Goal: Information Seeking & Learning: Learn about a topic

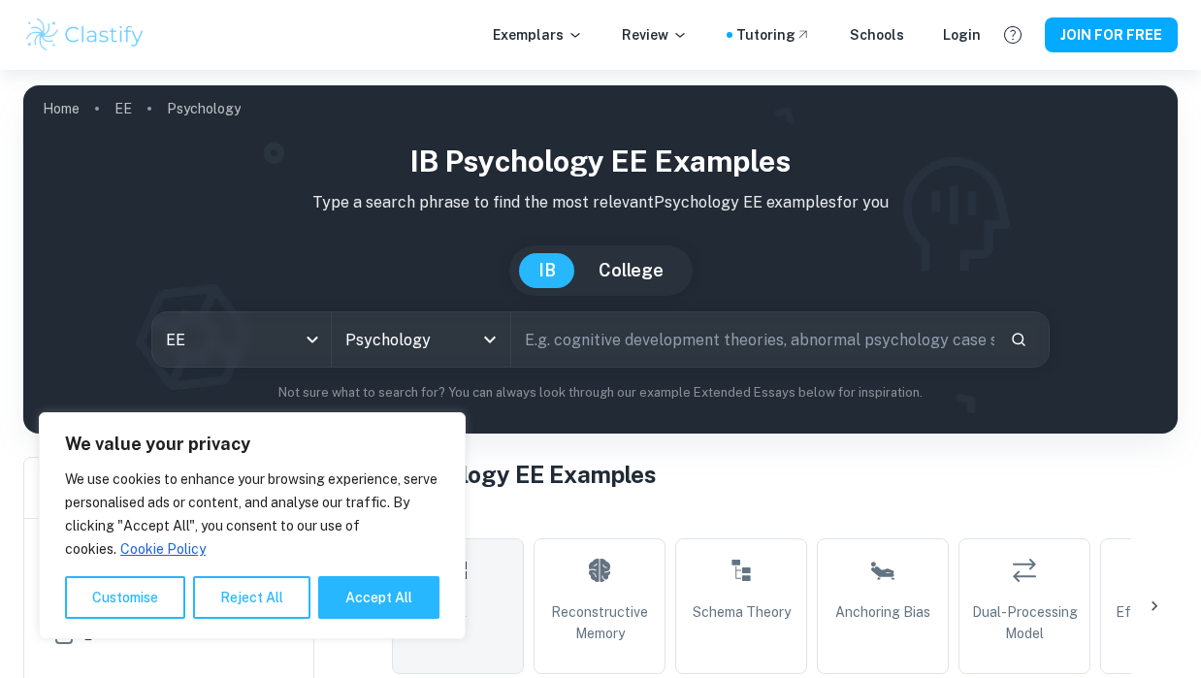
scroll to position [586, 0]
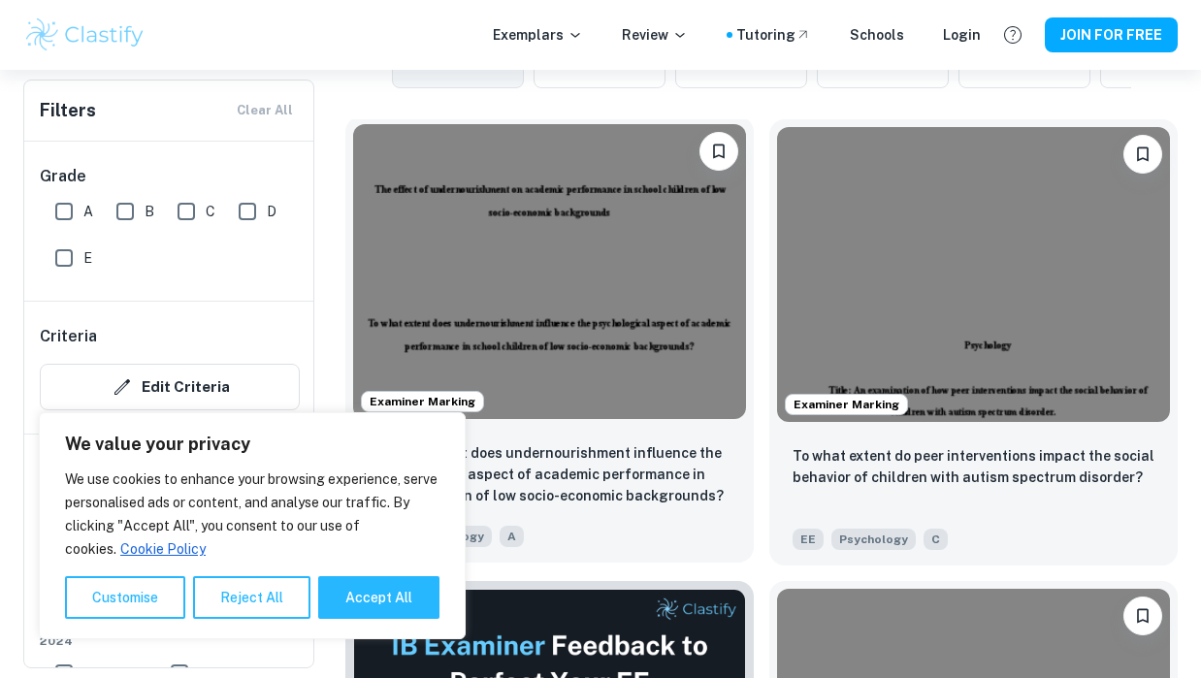
drag, startPoint x: 0, startPoint y: 0, endPoint x: 491, endPoint y: 321, distance: 586.5
click at [491, 321] on img at bounding box center [549, 271] width 393 height 295
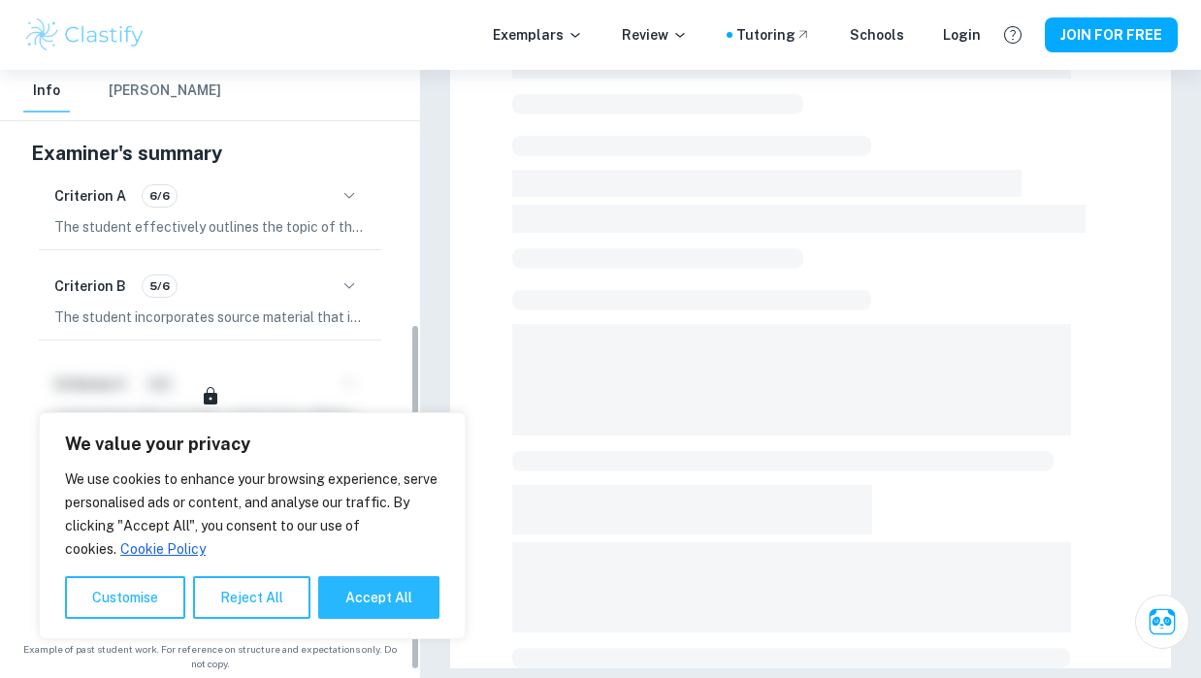
scroll to position [459, 0]
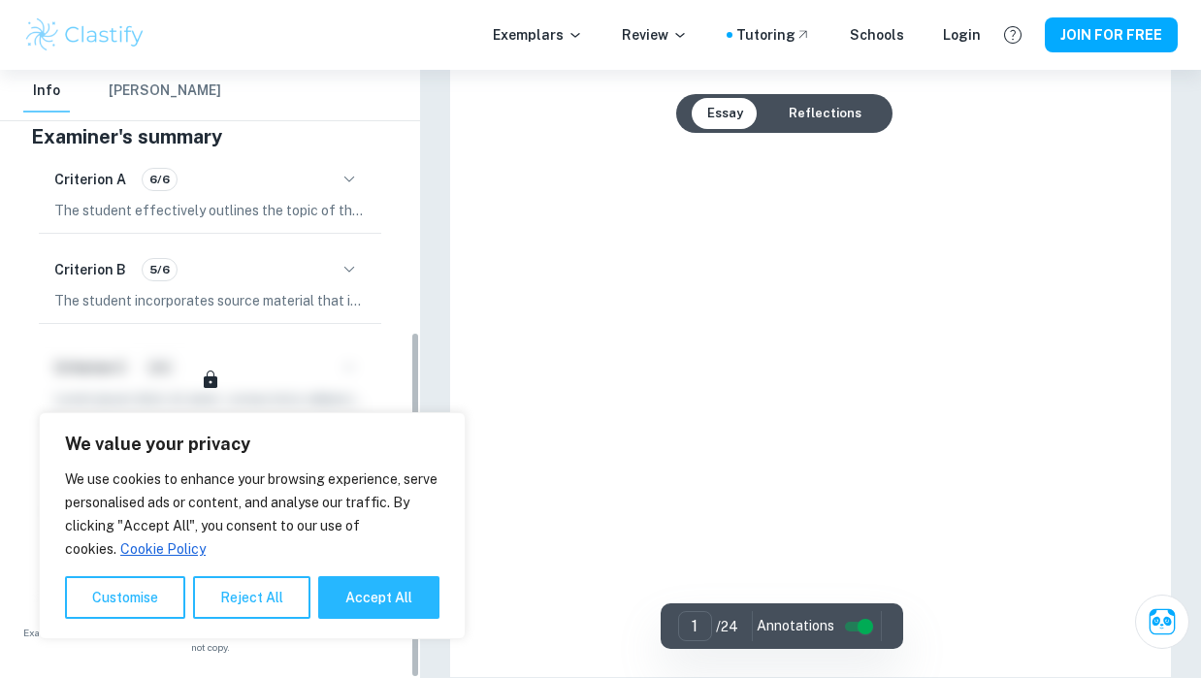
click at [271, 282] on div "Criterion B 5/6" at bounding box center [209, 269] width 311 height 33
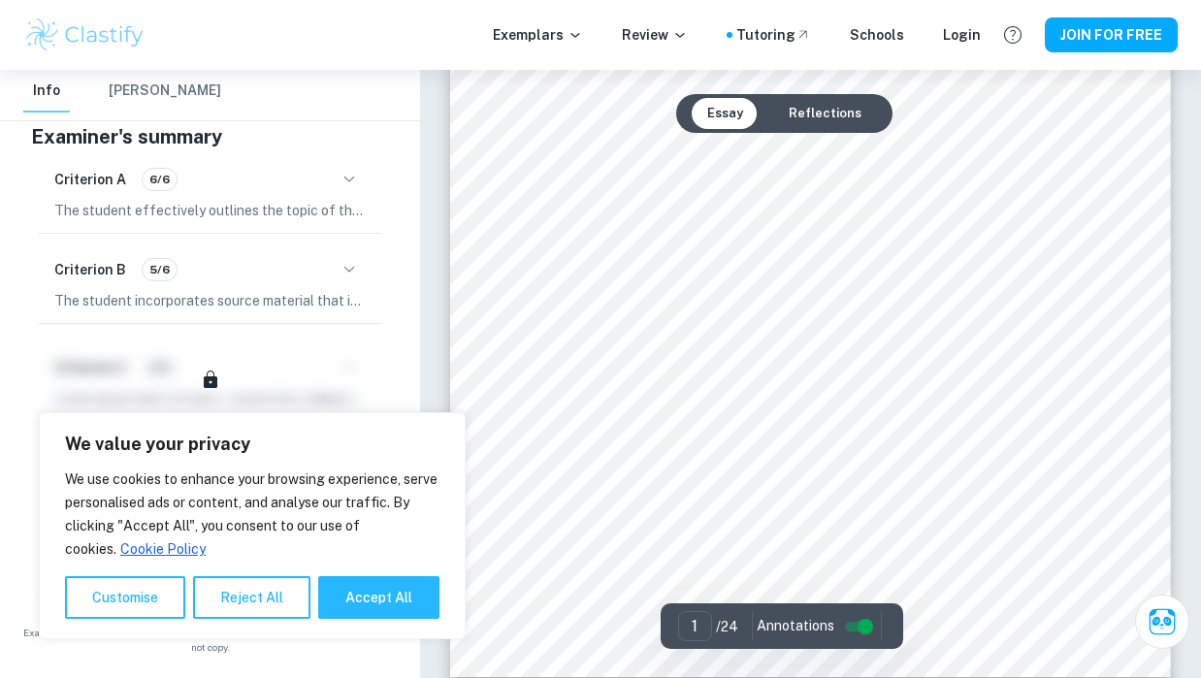
click at [346, 178] on icon "button" at bounding box center [349, 179] width 11 height 6
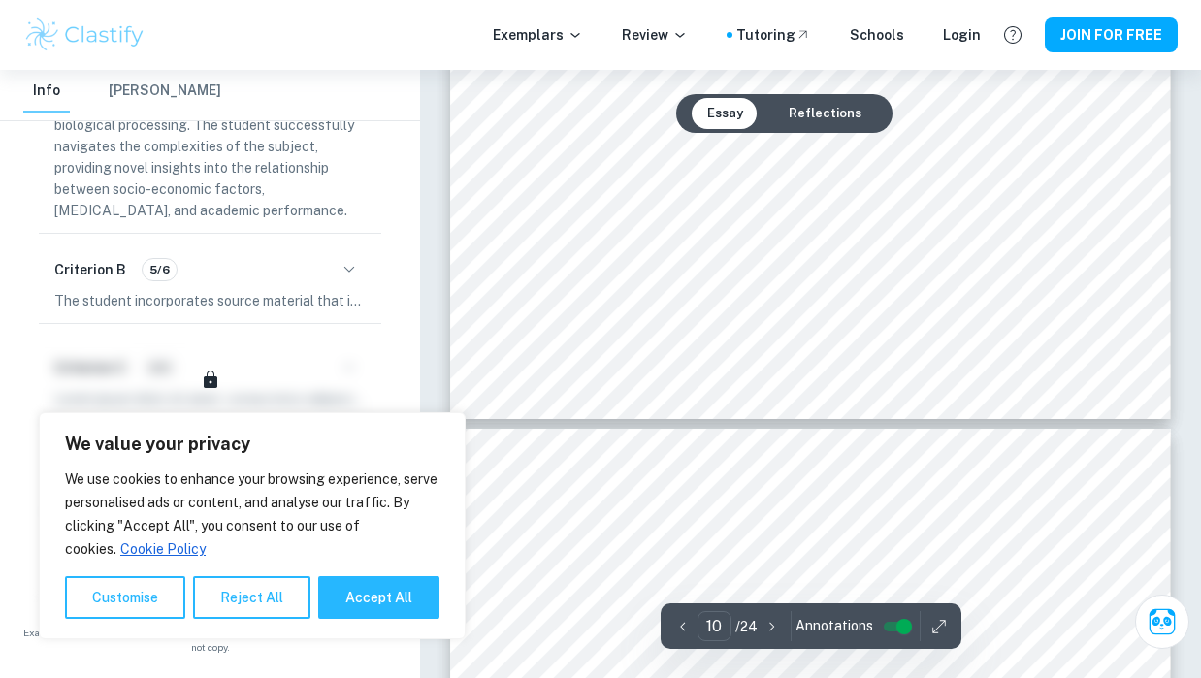
scroll to position [10988, 0]
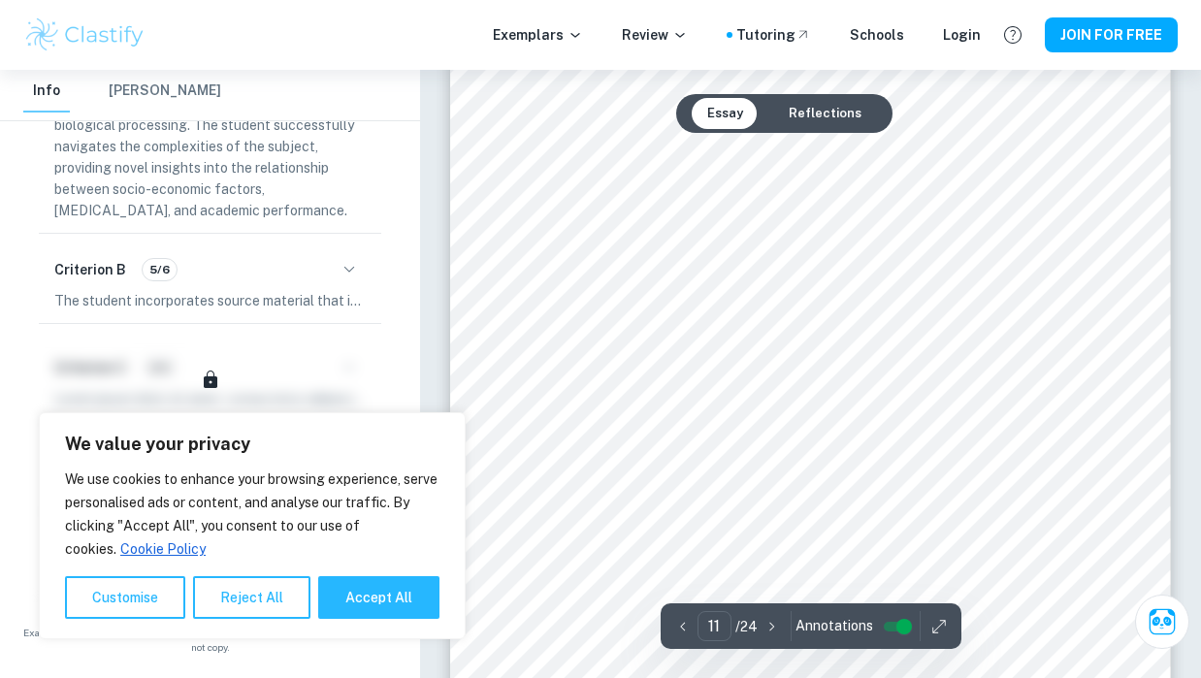
click at [823, 105] on button "Reflections" at bounding box center [825, 113] width 104 height 31
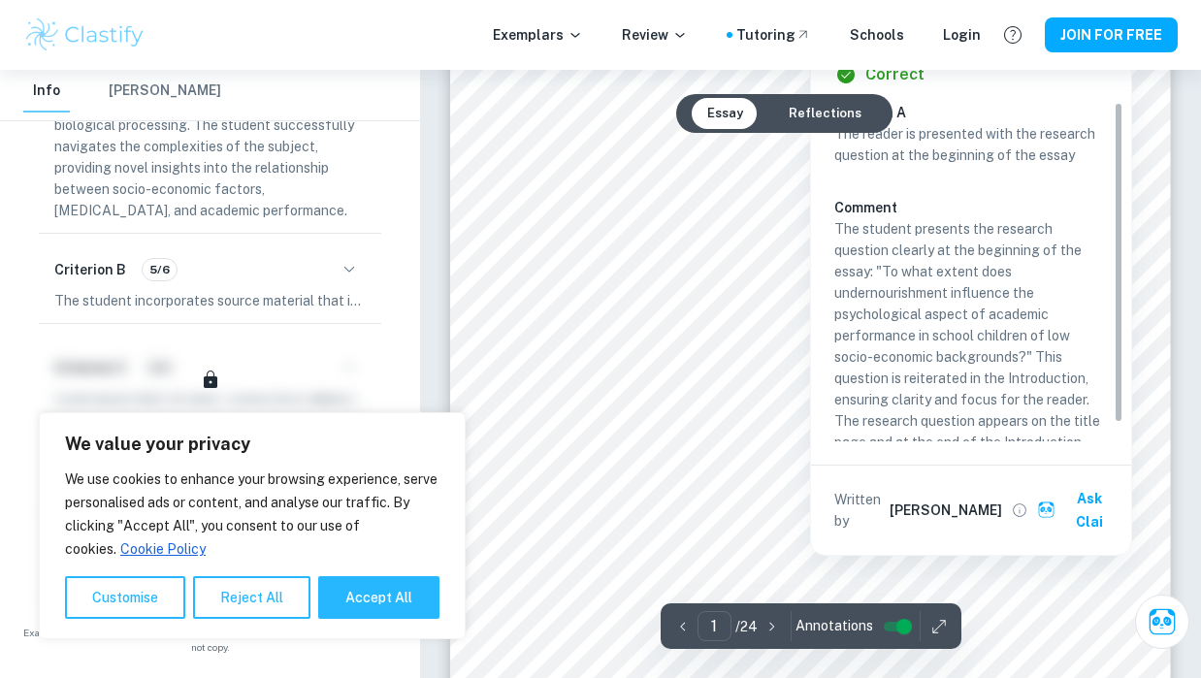
scroll to position [18, 0]
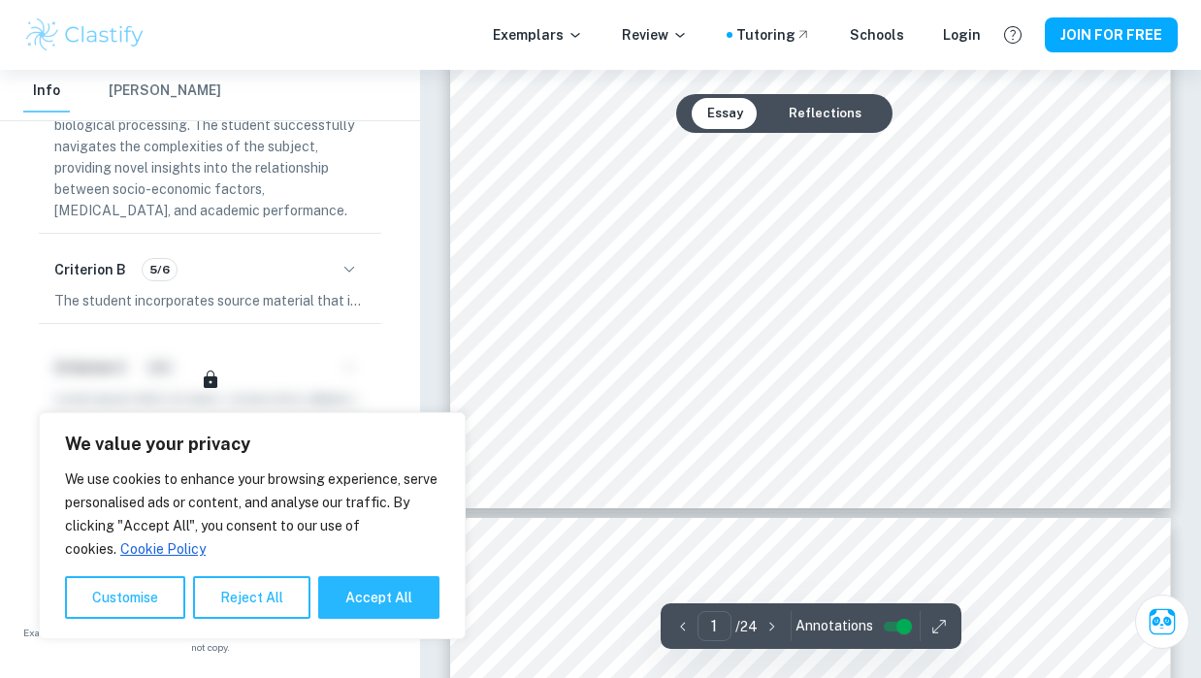
type input "9"
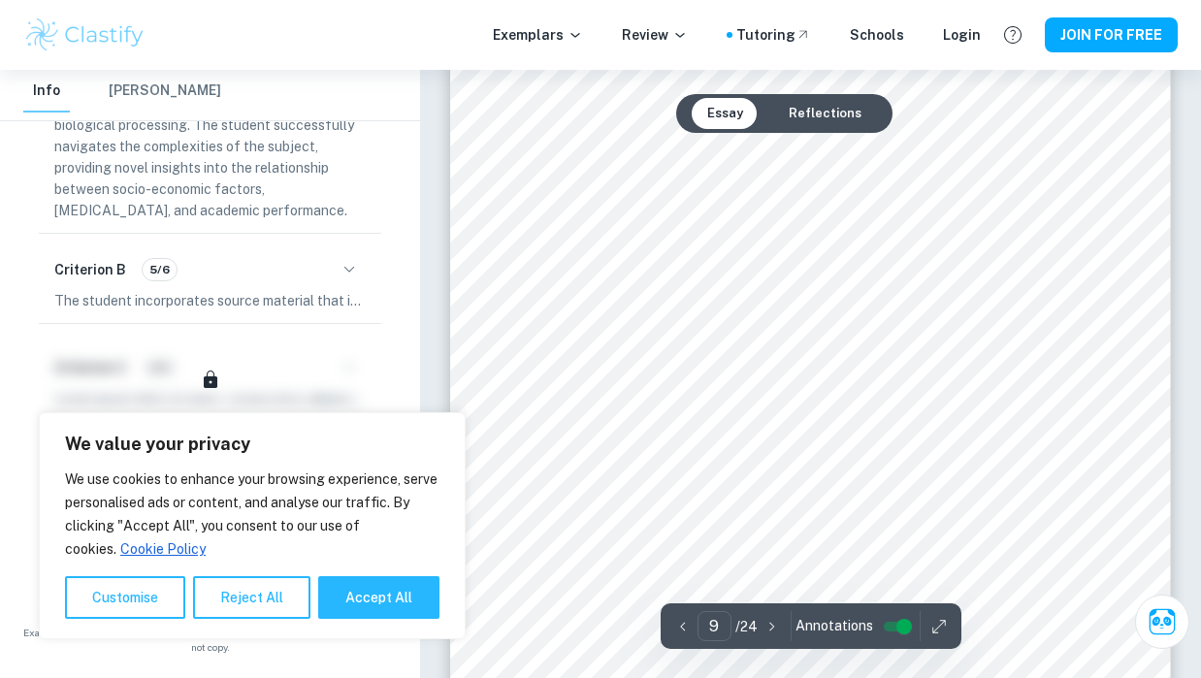
scroll to position [8778, 0]
click at [825, 325] on div at bounding box center [808, 330] width 543 height 52
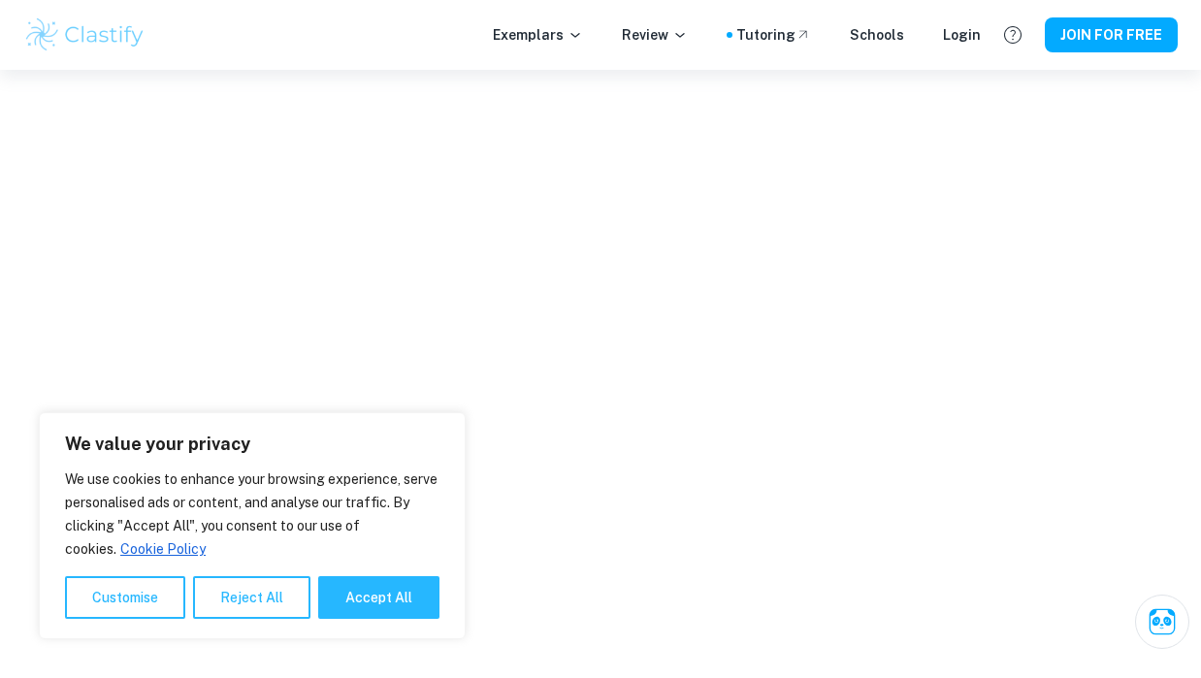
scroll to position [9323, 0]
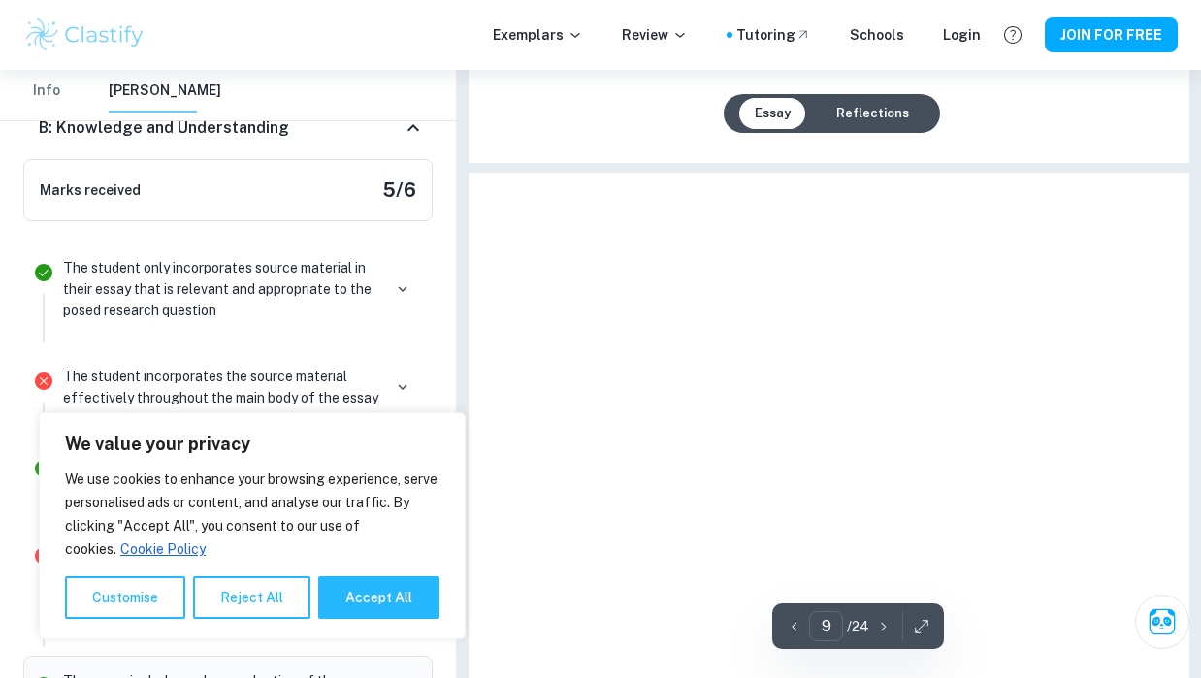
type input "10"
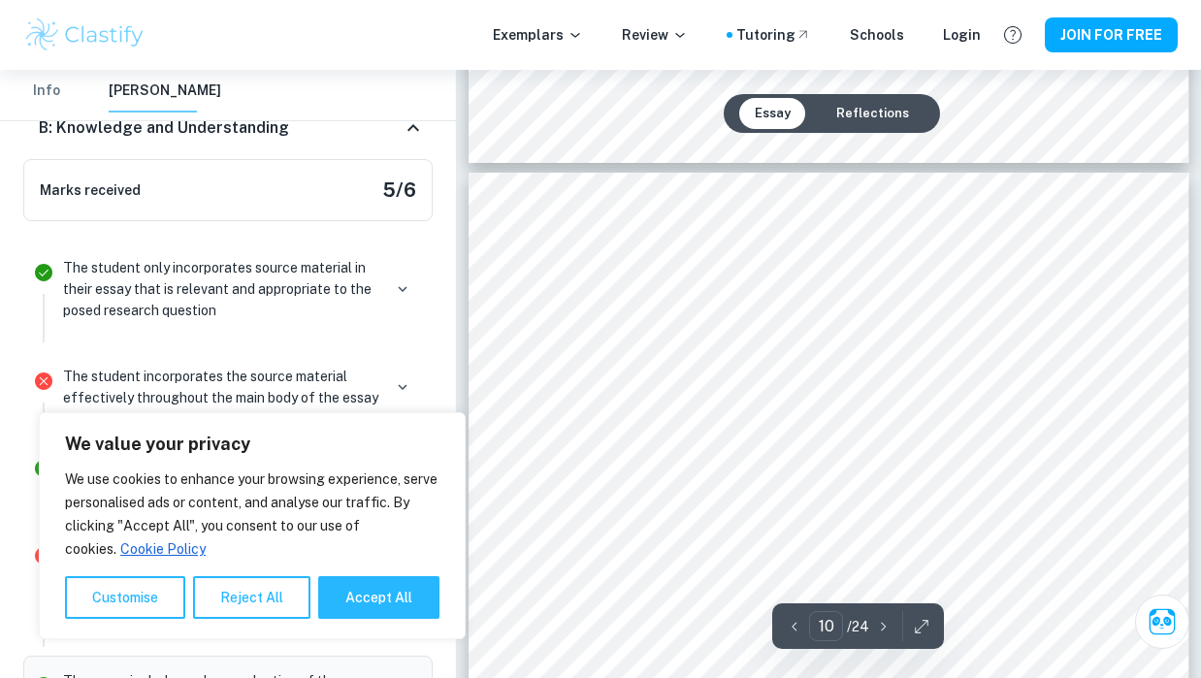
click at [391, 599] on button "Accept All" at bounding box center [378, 597] width 121 height 43
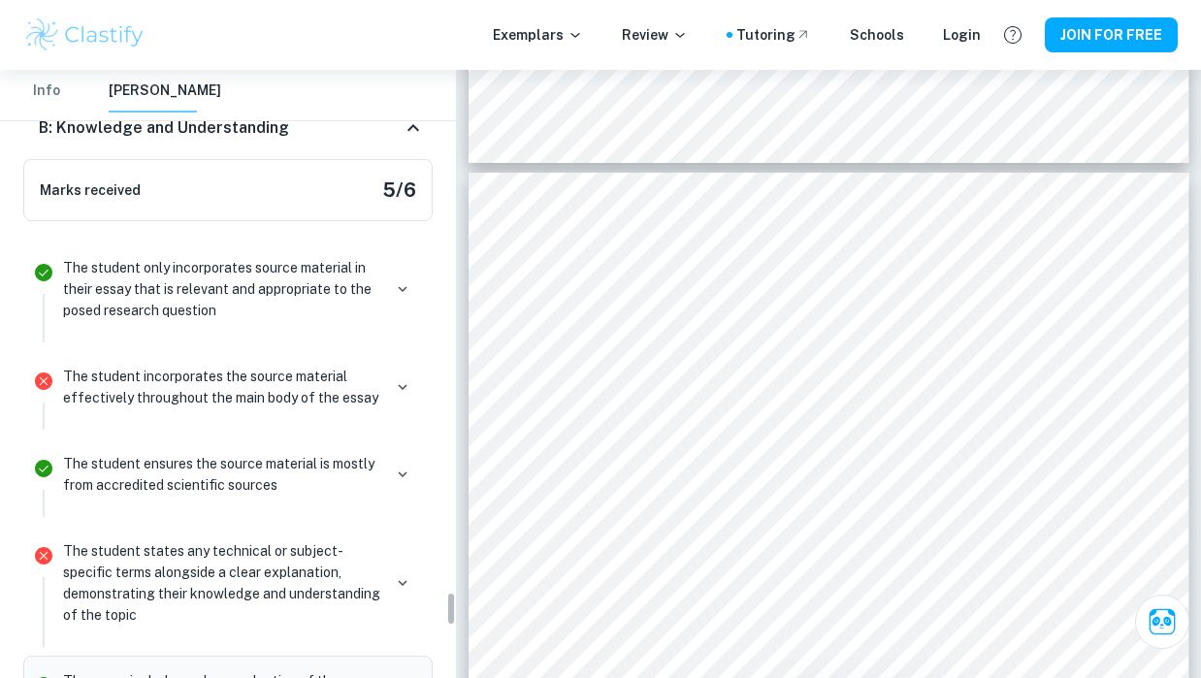
checkbox input "true"
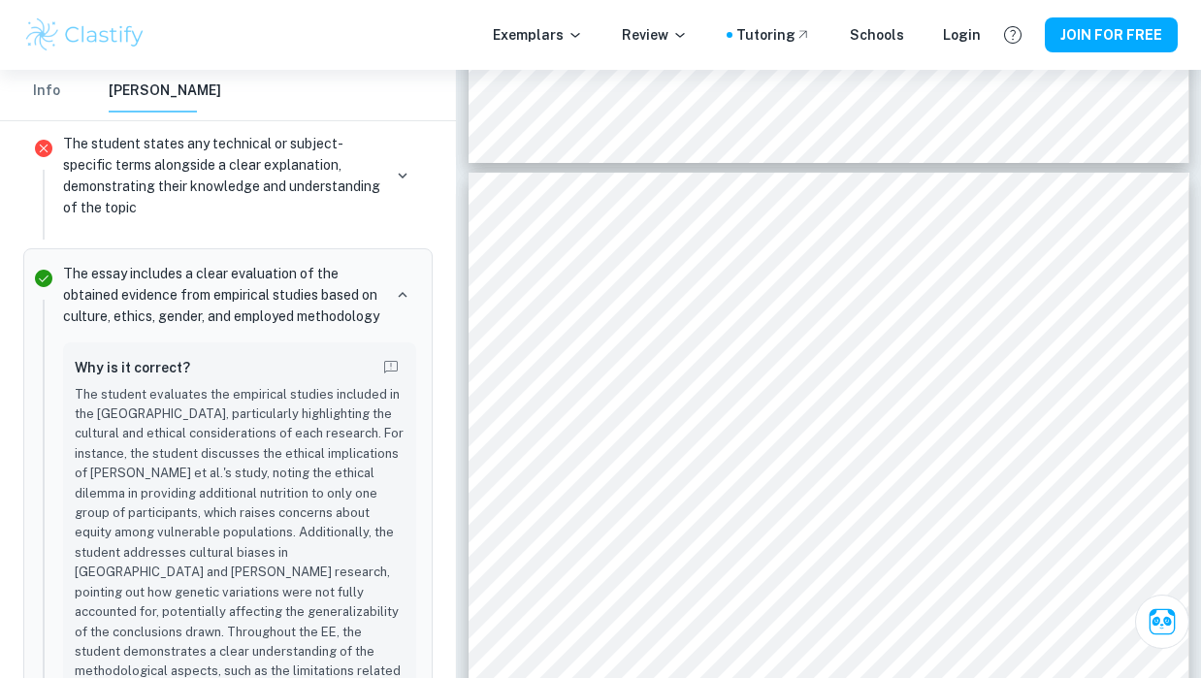
scroll to position [9760, 0]
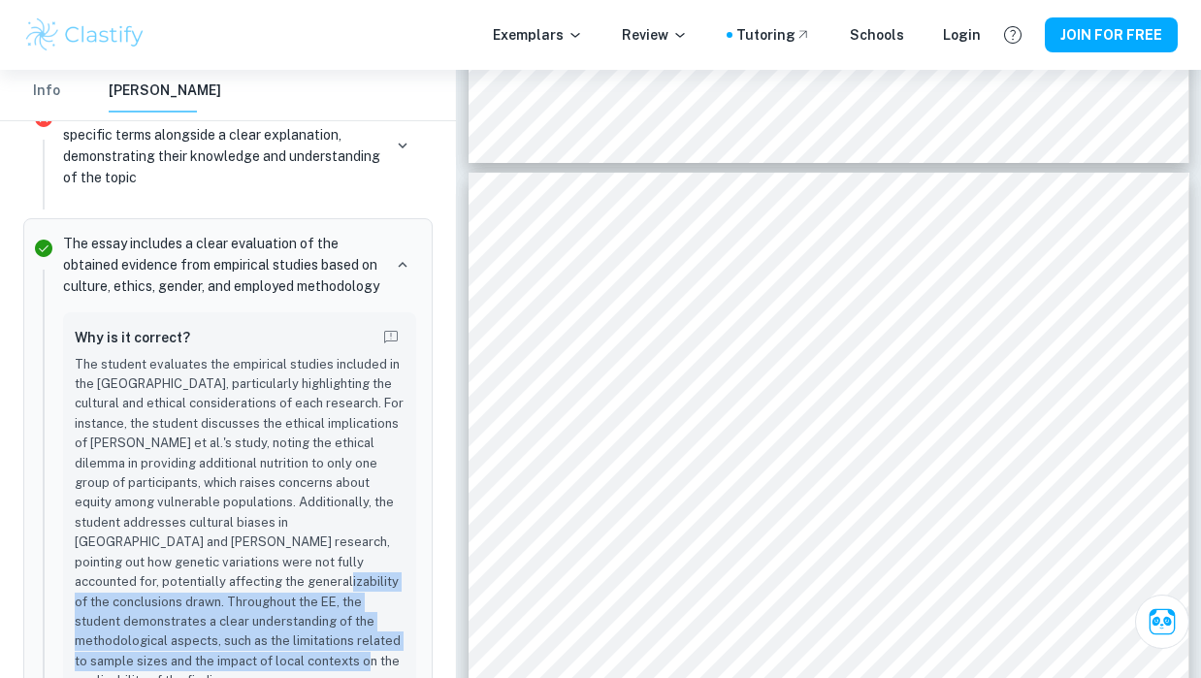
drag, startPoint x: 193, startPoint y: 387, endPoint x: 266, endPoint y: 463, distance: 105.0
click at [266, 463] on p "The student evaluates the empirical studies included in the [GEOGRAPHIC_DATA], …" at bounding box center [240, 523] width 330 height 337
copy p "Throughout the EE, the student demonstrates a clear understanding of the method…"
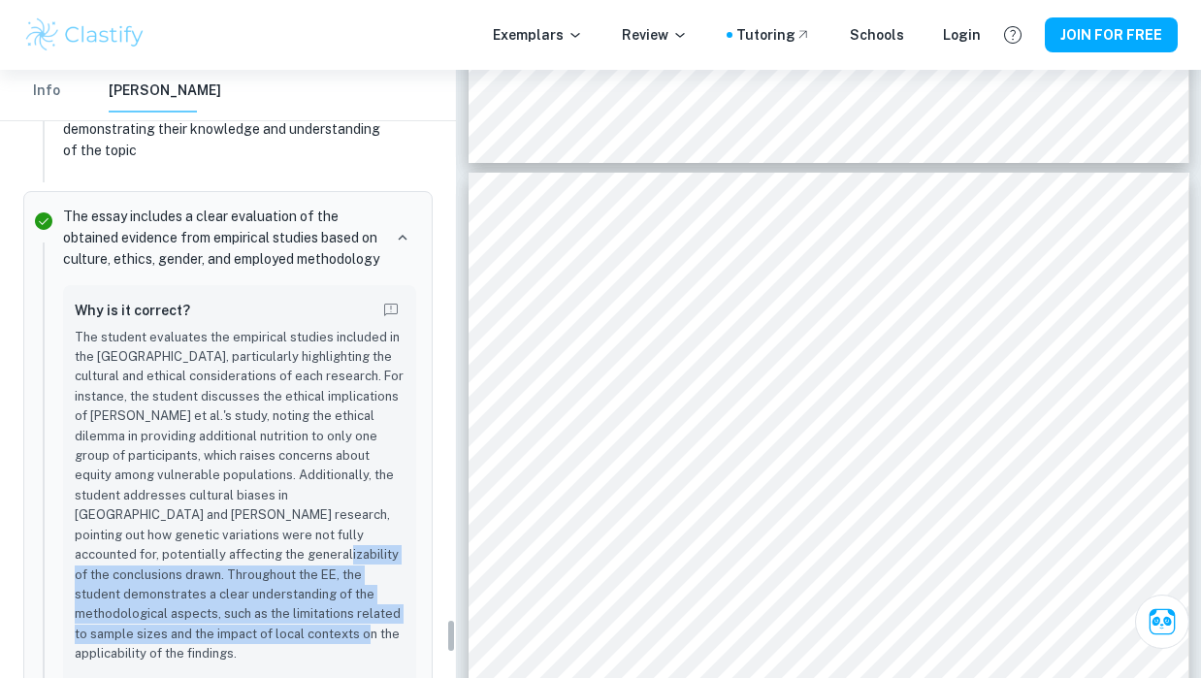
scroll to position [10024, 0]
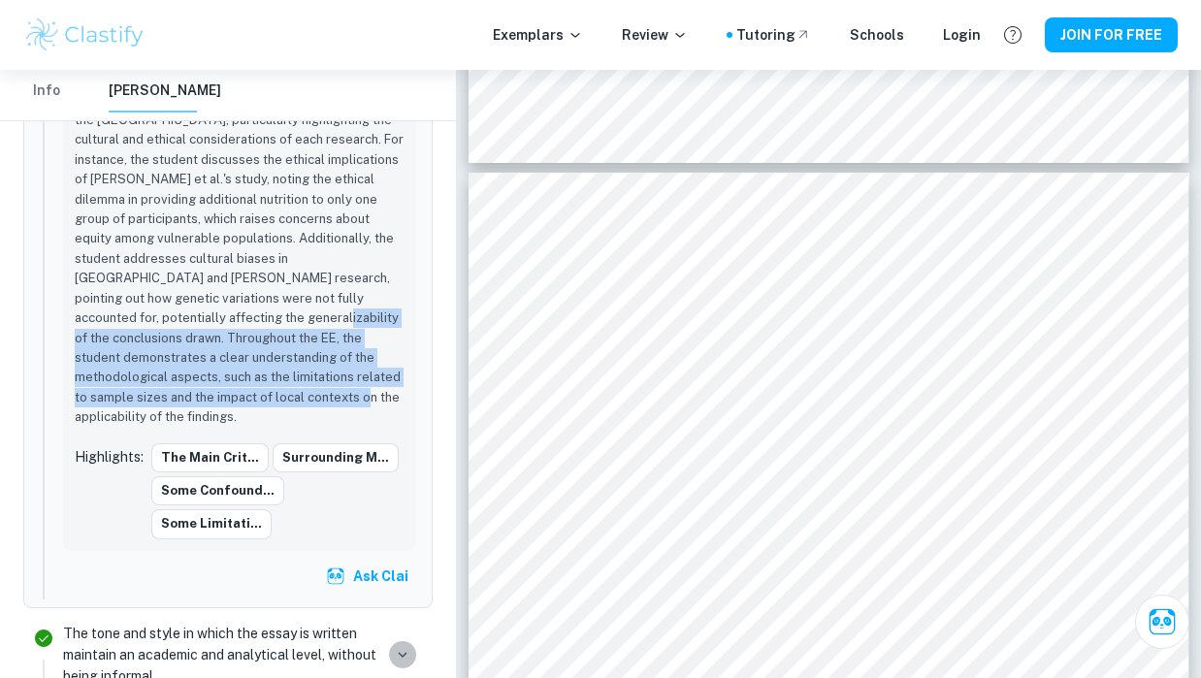
click at [394, 646] on icon "button" at bounding box center [402, 654] width 17 height 17
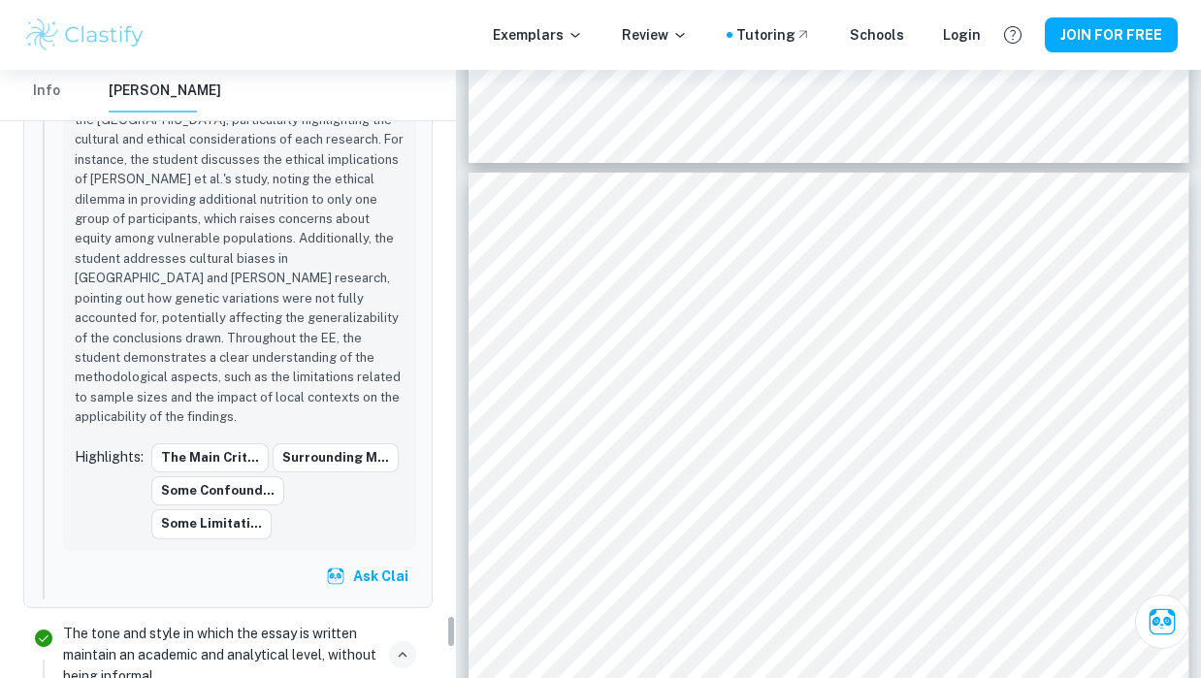
click at [394, 646] on icon "button" at bounding box center [402, 654] width 17 height 17
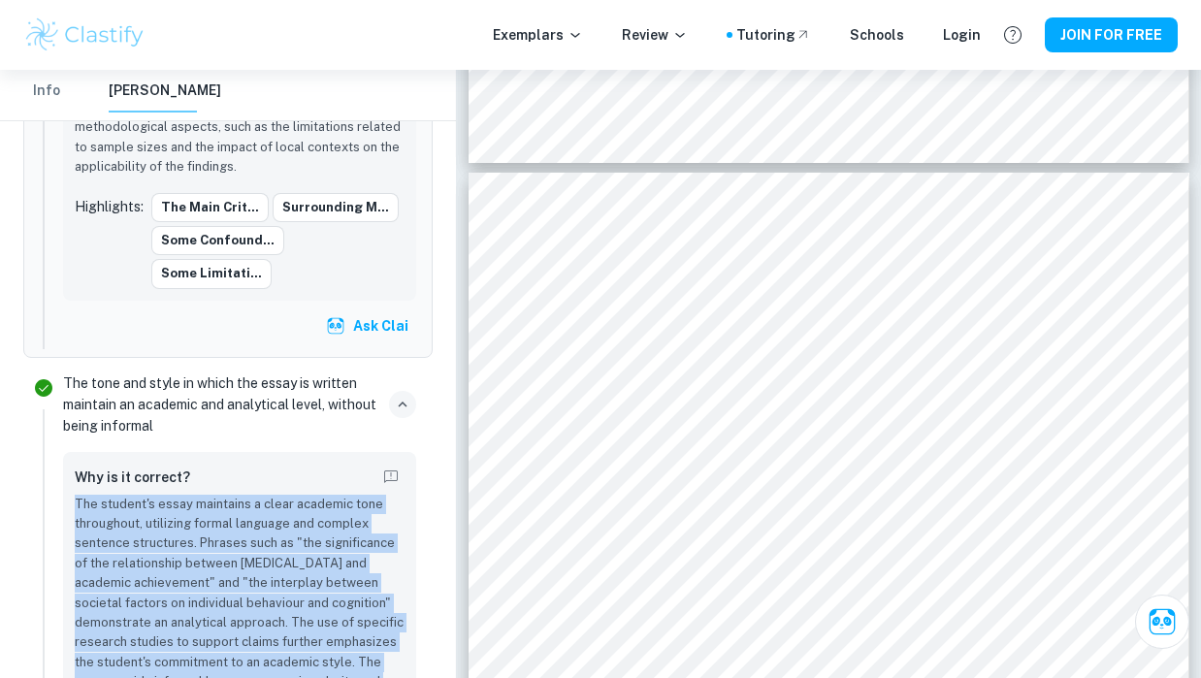
drag, startPoint x: 77, startPoint y: 250, endPoint x: 321, endPoint y: 456, distance: 319.4
click at [321, 495] on p "The student's essay maintains a clear academic tone throughout, utilizing forma…" at bounding box center [240, 604] width 330 height 218
copy p "The student's essay maintains a clear academic tone throughout, utilizing forma…"
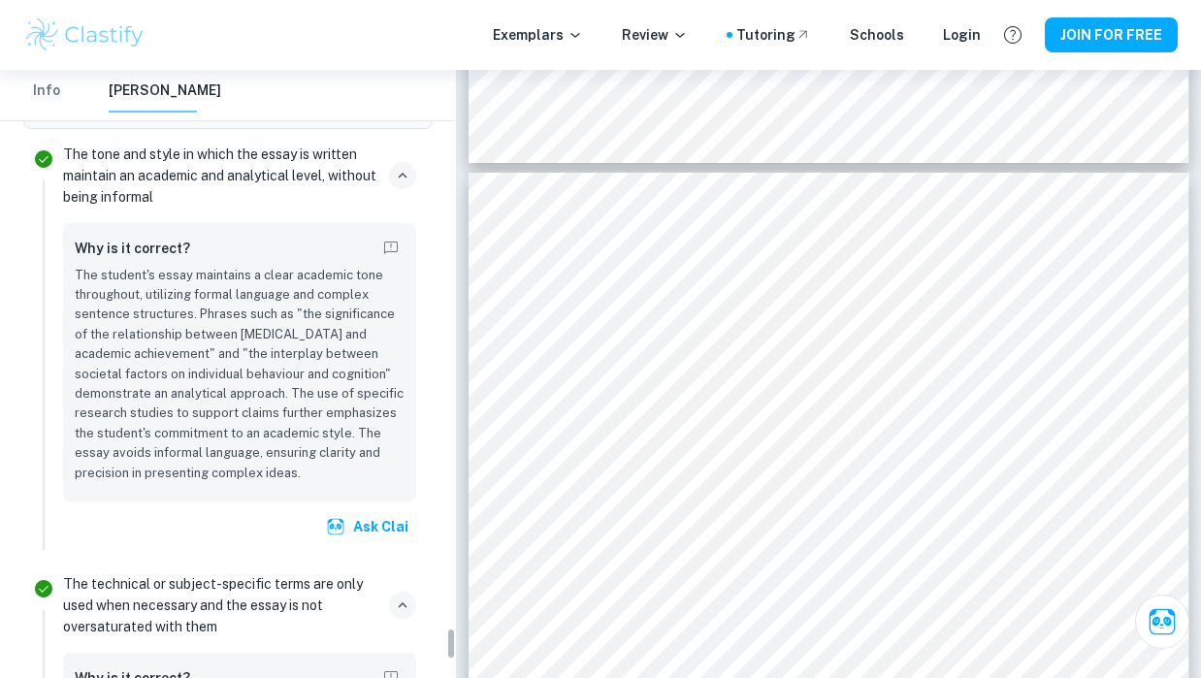
scroll to position [10595, 0]
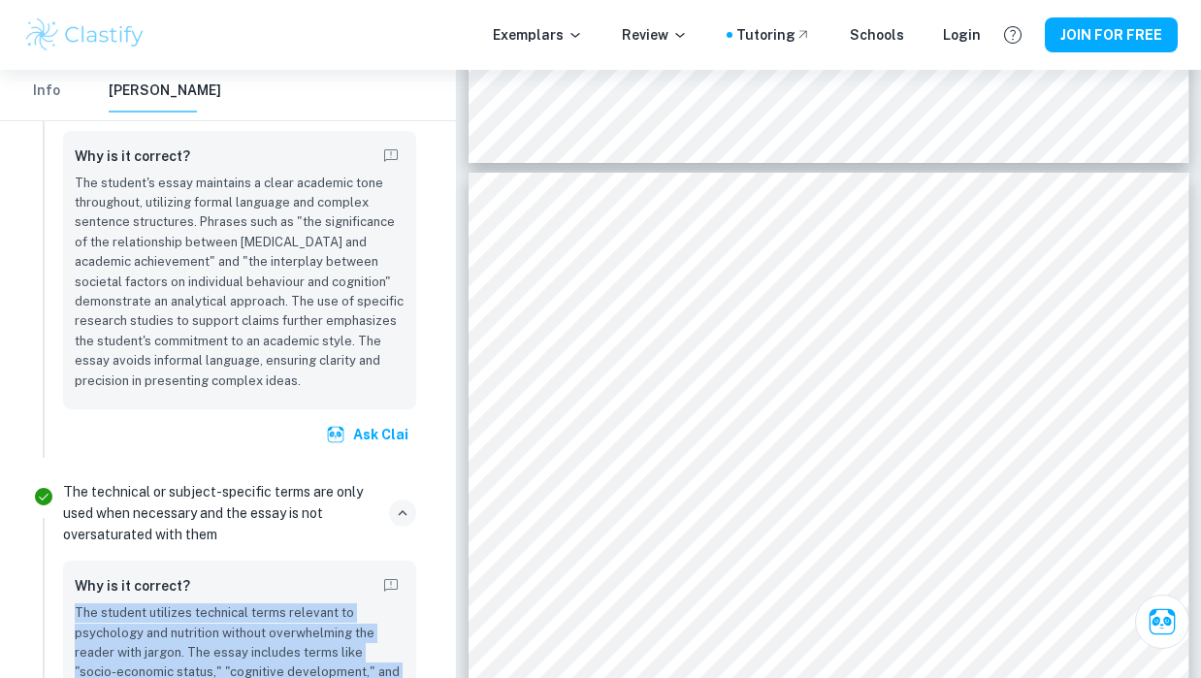
drag, startPoint x: 319, startPoint y: 540, endPoint x: 73, endPoint y: 358, distance: 306.5
click at [73, 561] on div "Why is it correct? The student utilizes technical terms relevant to psychology …" at bounding box center [239, 690] width 353 height 259
copy p "The student utilizes technical terms relevant to psychology and nutrition witho…"
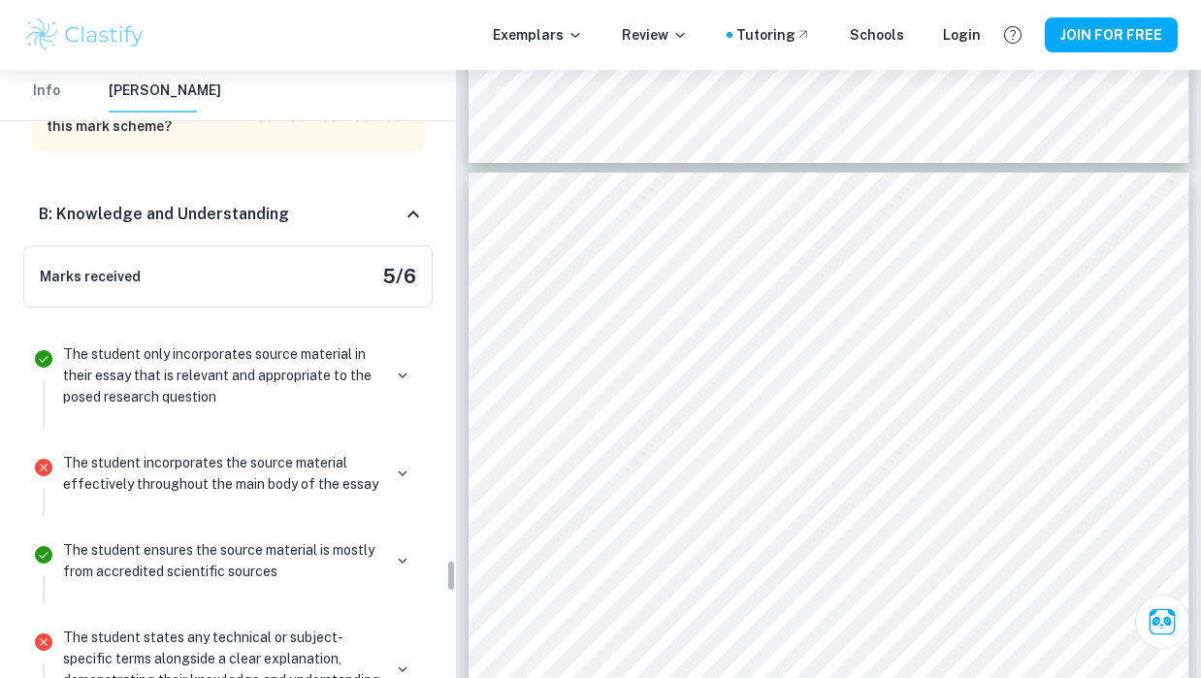
scroll to position [9241, 0]
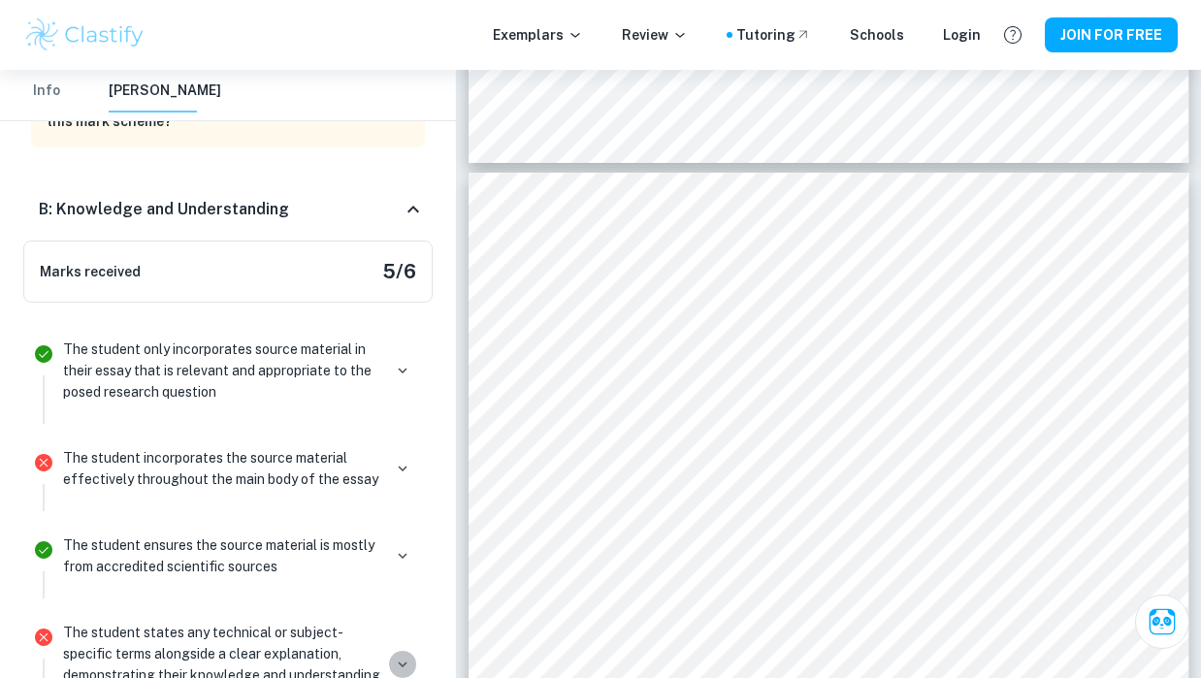
click at [402, 656] on icon "button" at bounding box center [402, 664] width 17 height 17
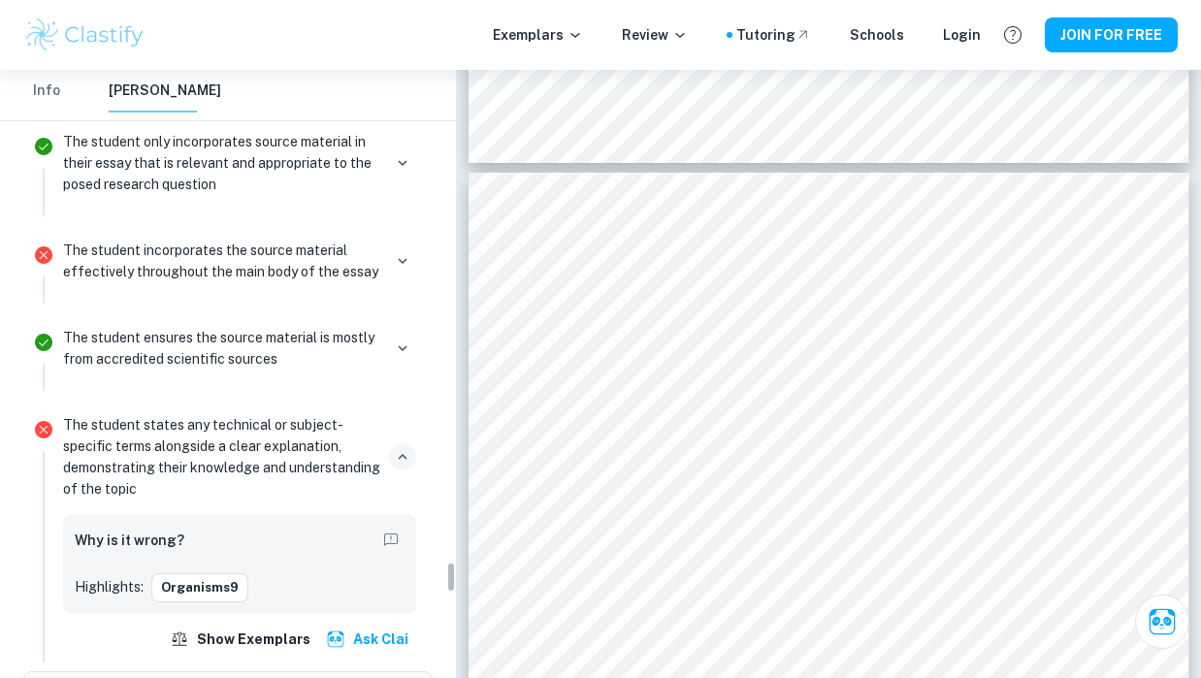
scroll to position [9330, 0]
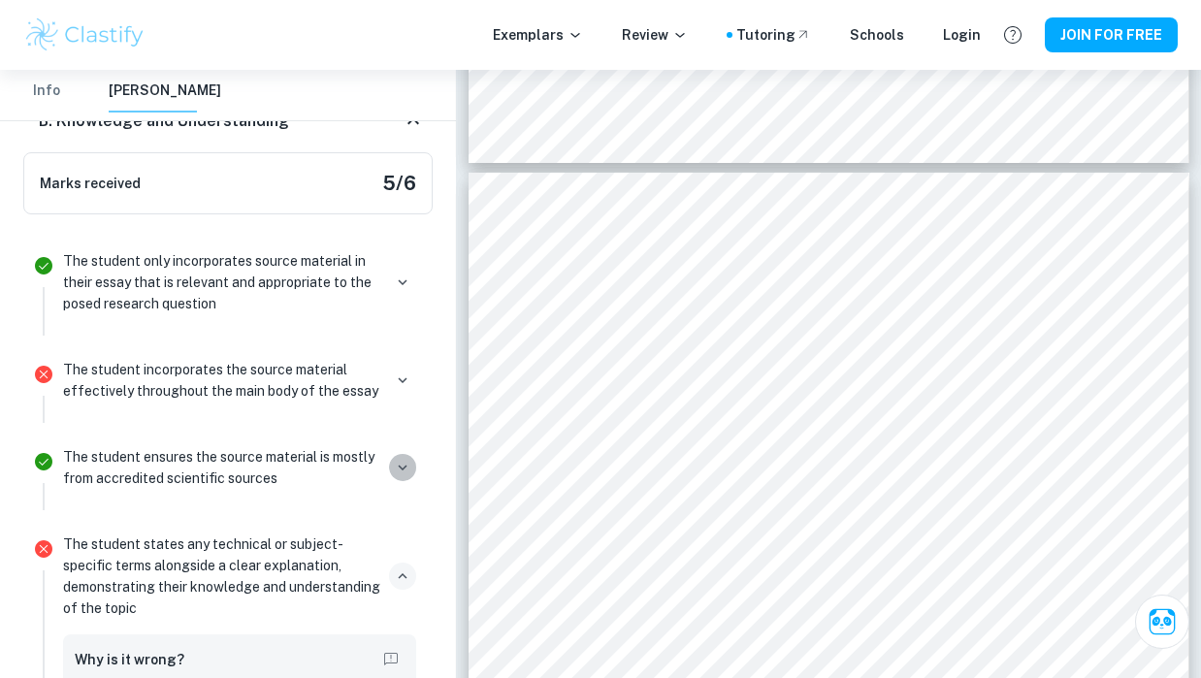
click at [396, 459] on icon "button" at bounding box center [402, 467] width 17 height 17
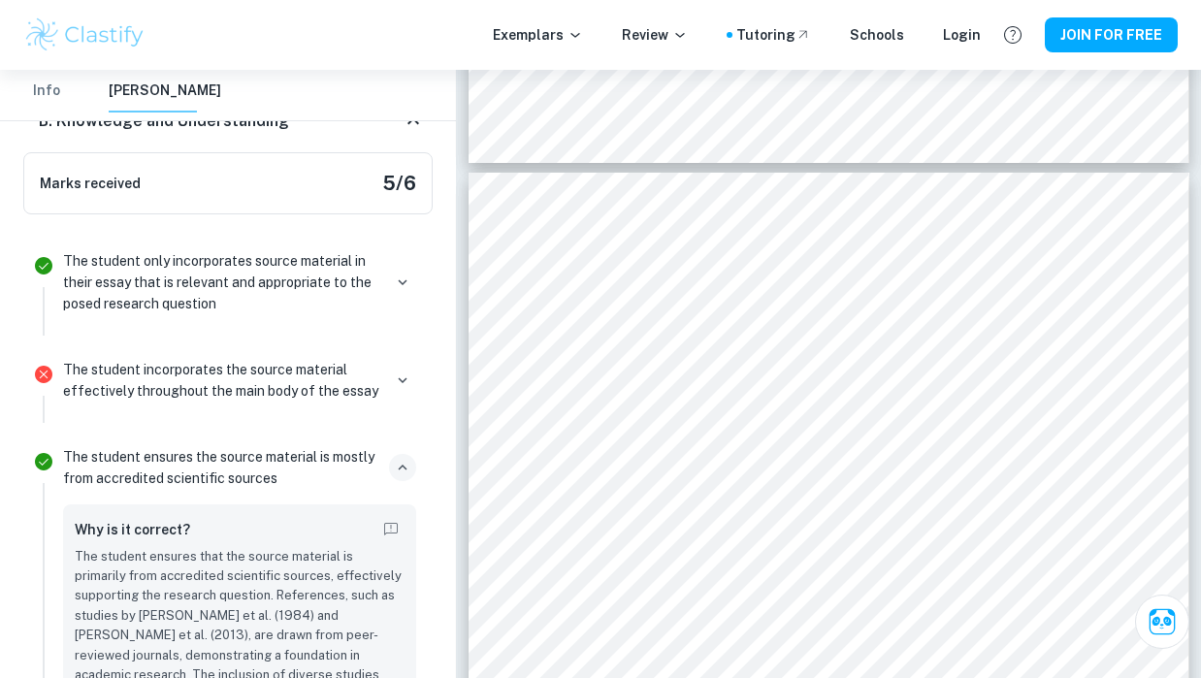
drag, startPoint x: 78, startPoint y: 339, endPoint x: 260, endPoint y: 358, distance: 183.3
click at [260, 547] on p "The student ensures that the source material is primarily from accredited scien…" at bounding box center [240, 646] width 330 height 198
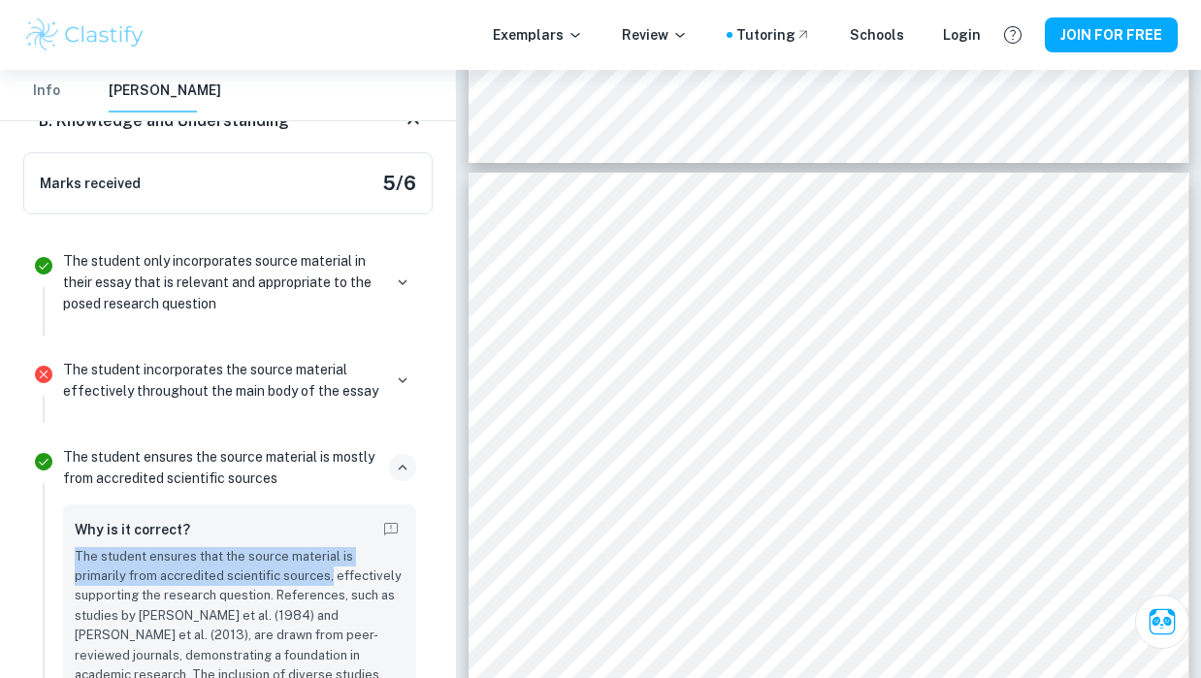
drag, startPoint x: 276, startPoint y: 362, endPoint x: 71, endPoint y: 334, distance: 207.5
click at [71, 504] on div "Why is it correct? The student ensures that the source material is primarily fr…" at bounding box center [239, 653] width 353 height 298
copy p "The student ensures that the source material is primarily from accredited scien…"
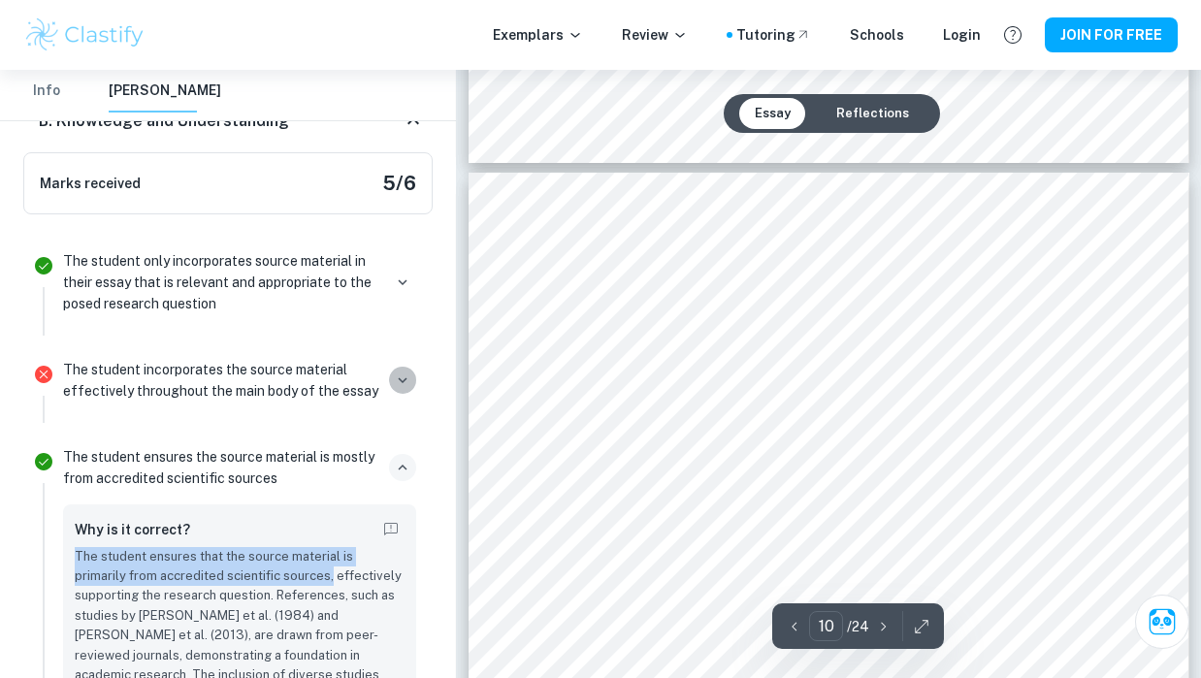
click at [398, 371] on icon "button" at bounding box center [402, 379] width 17 height 17
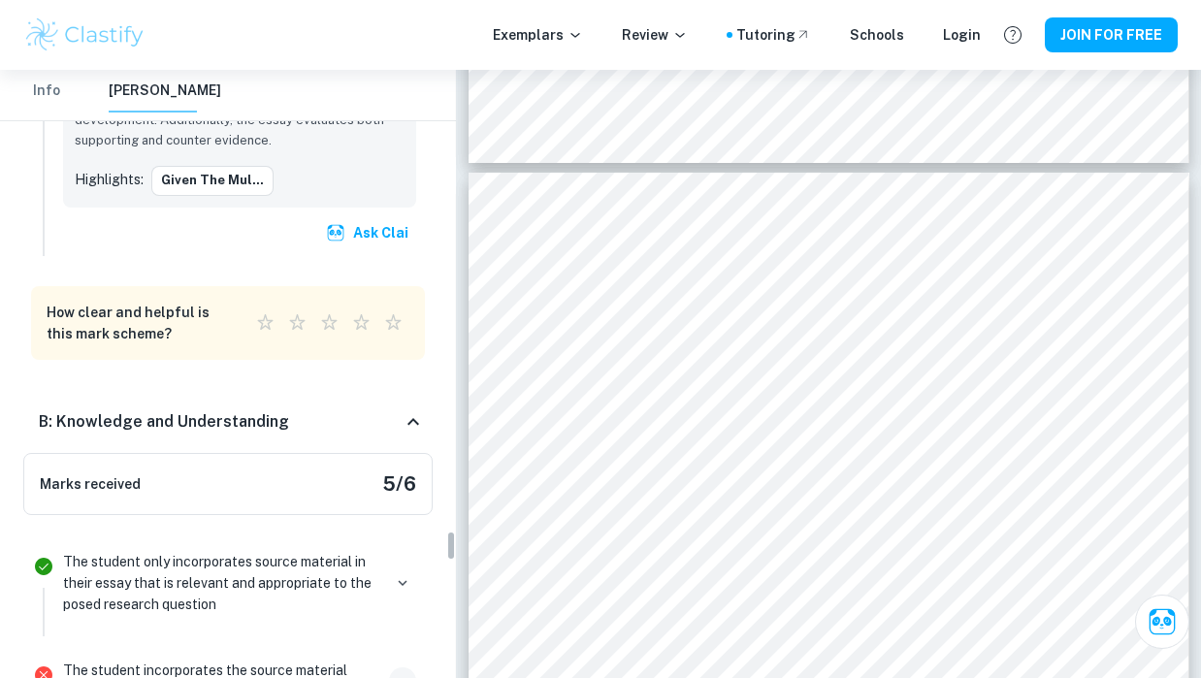
scroll to position [8987, 0]
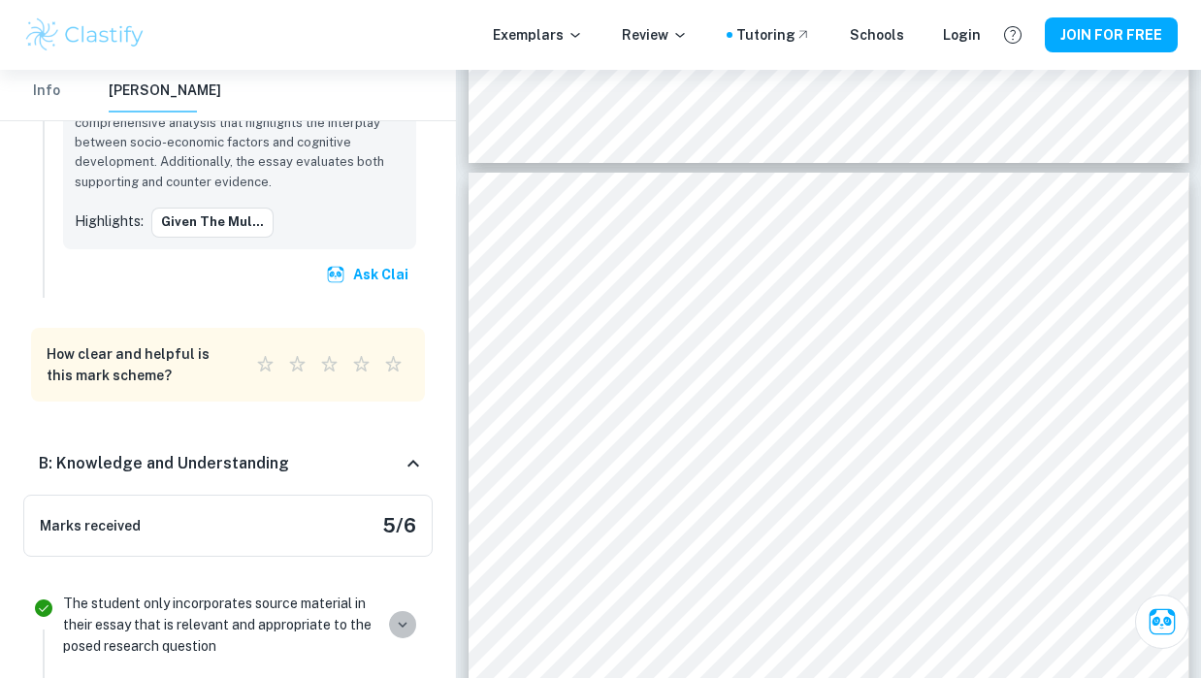
click at [402, 616] on icon "button" at bounding box center [402, 624] width 17 height 17
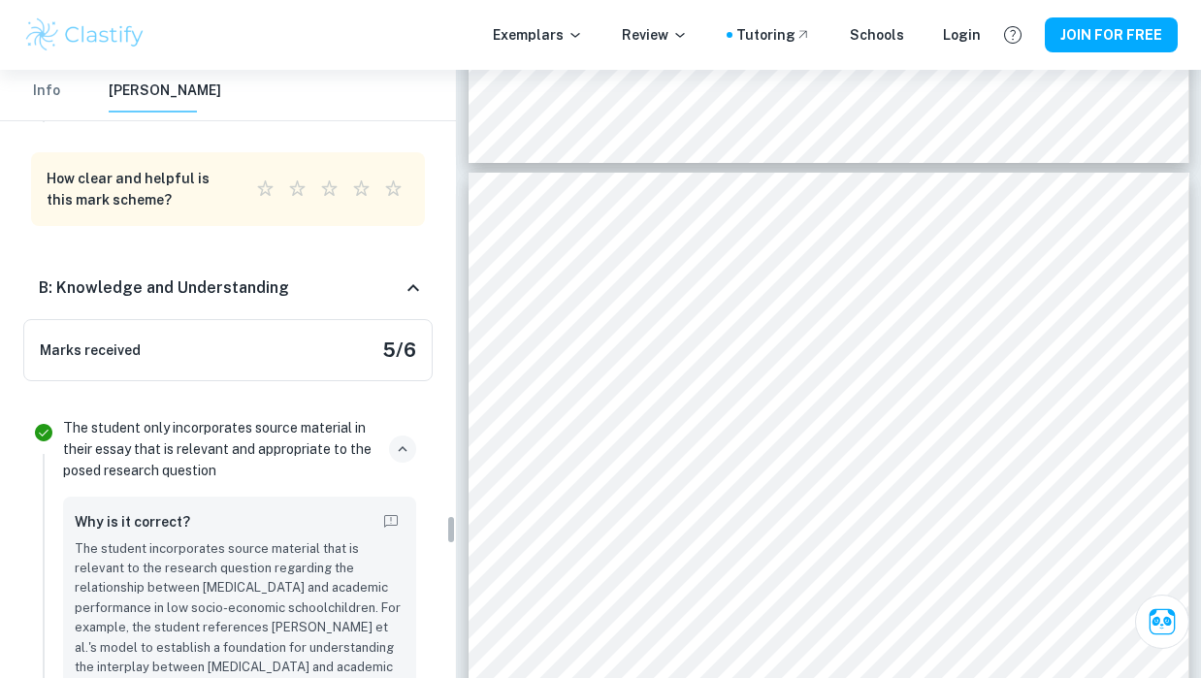
scroll to position [9103, 0]
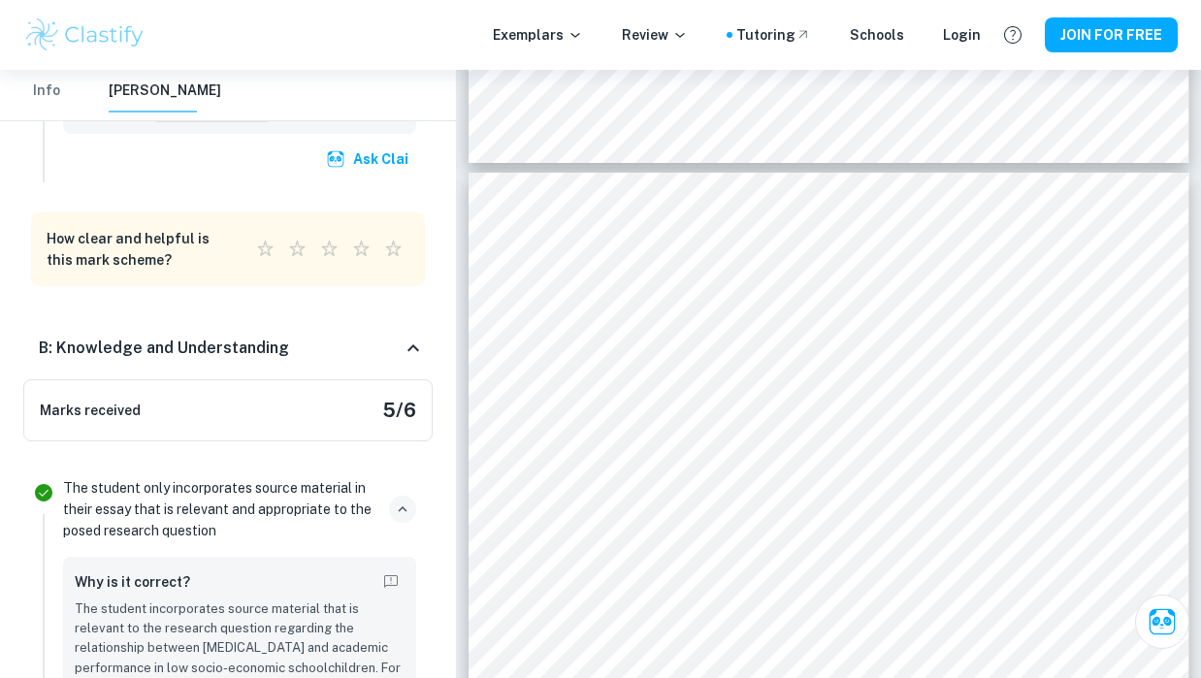
click at [417, 337] on icon at bounding box center [413, 348] width 23 height 23
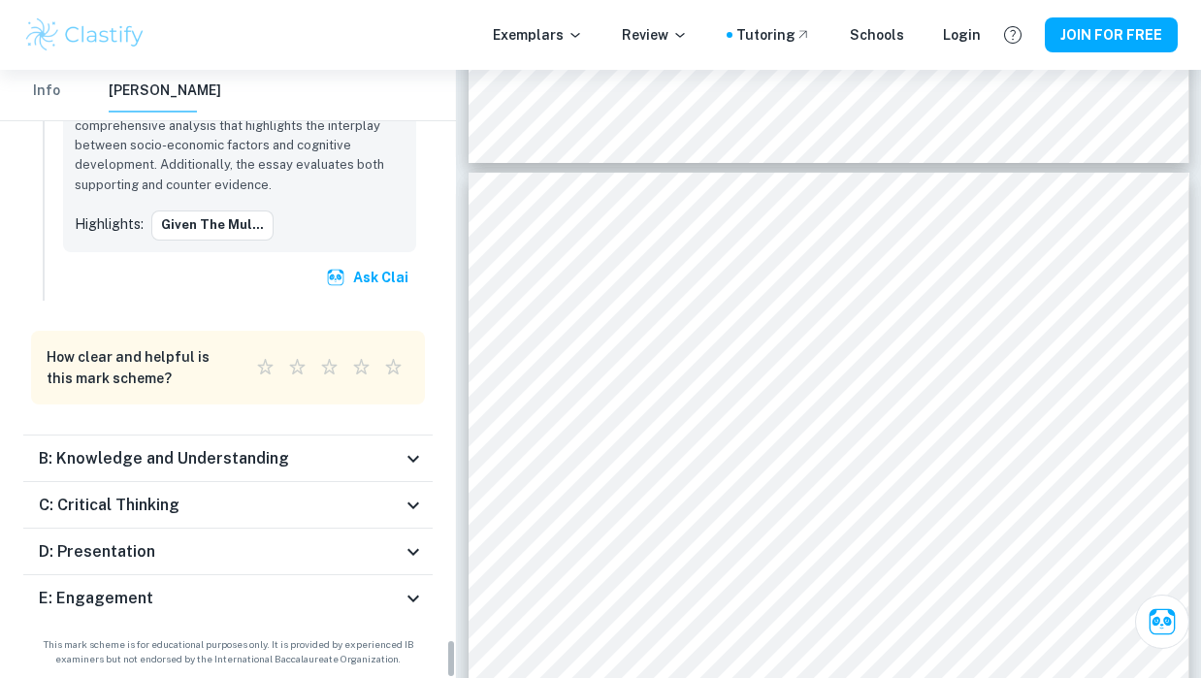
scroll to position [8766, 0]
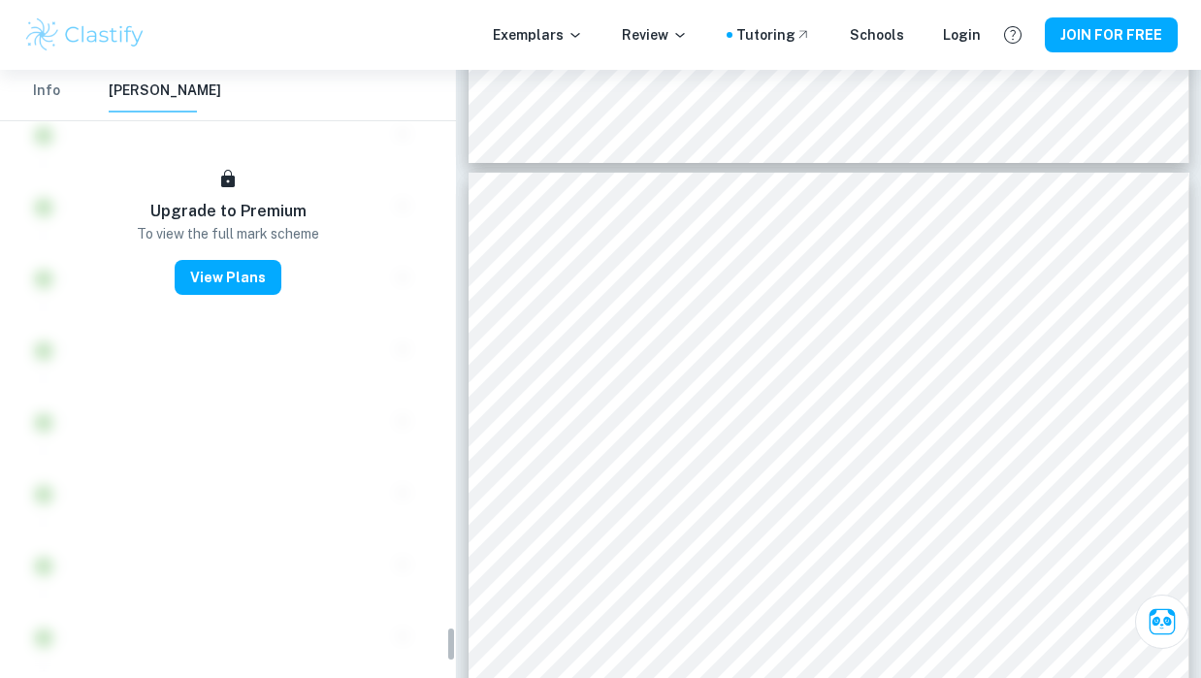
scroll to position [9495, 0]
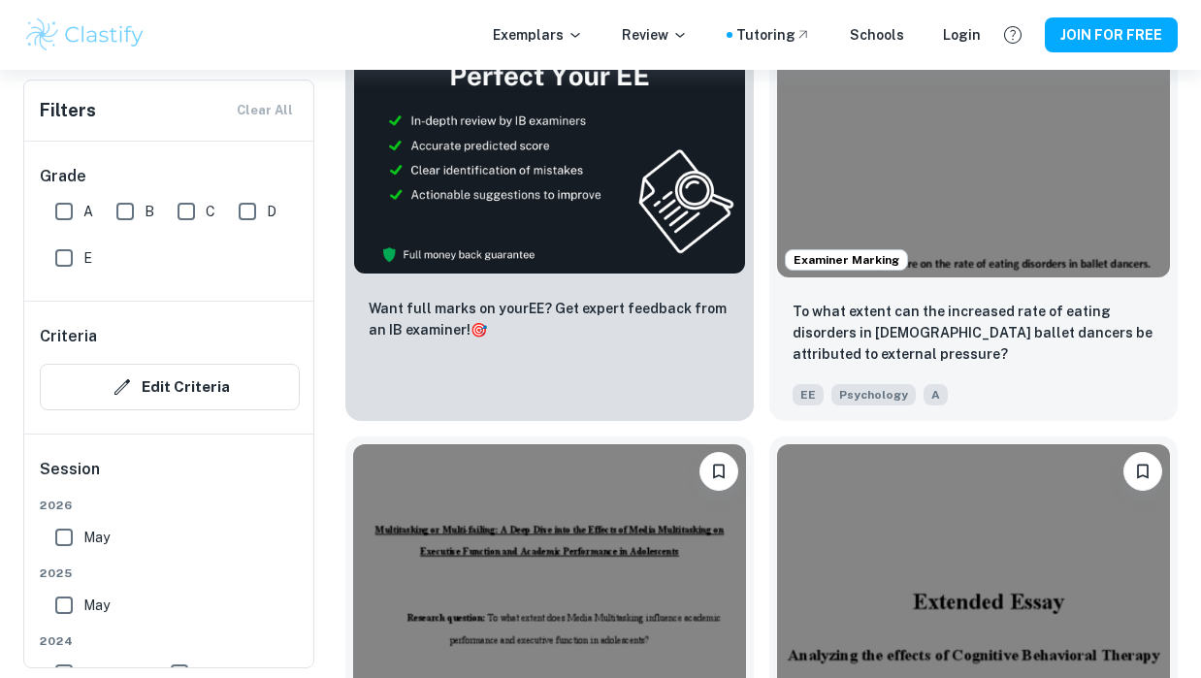
scroll to position [1271, 0]
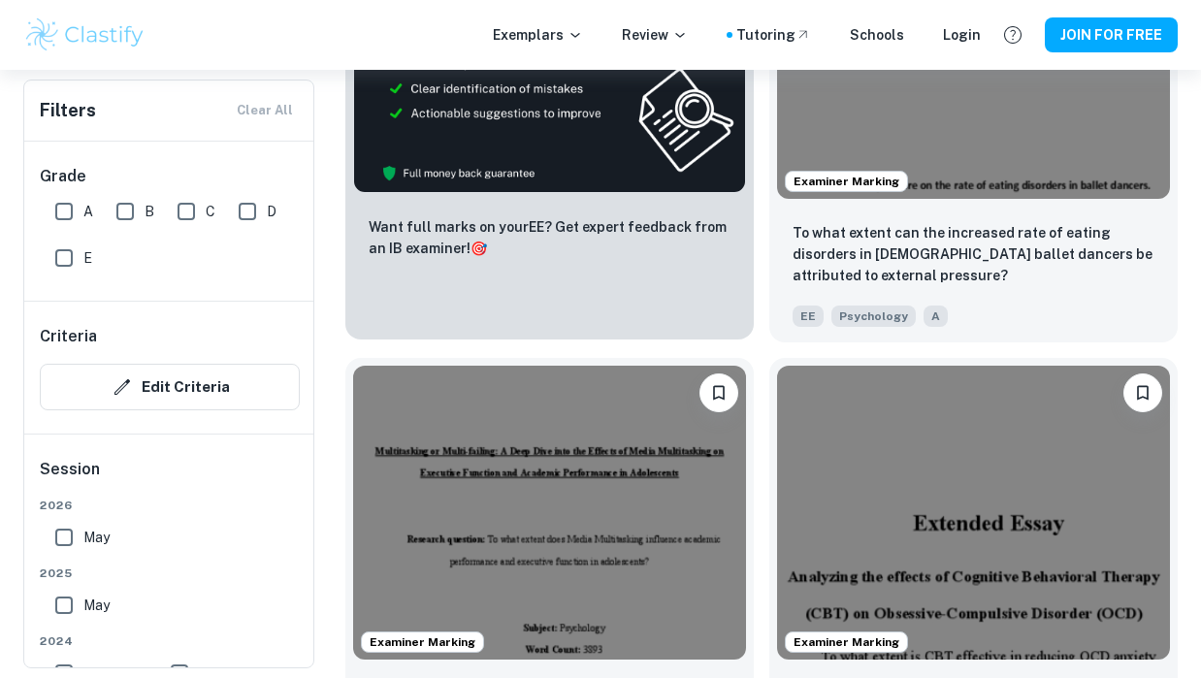
click at [592, 224] on p "Want full marks on your EE ? Get expert feedback from an IB examiner! 🎯" at bounding box center [550, 237] width 362 height 43
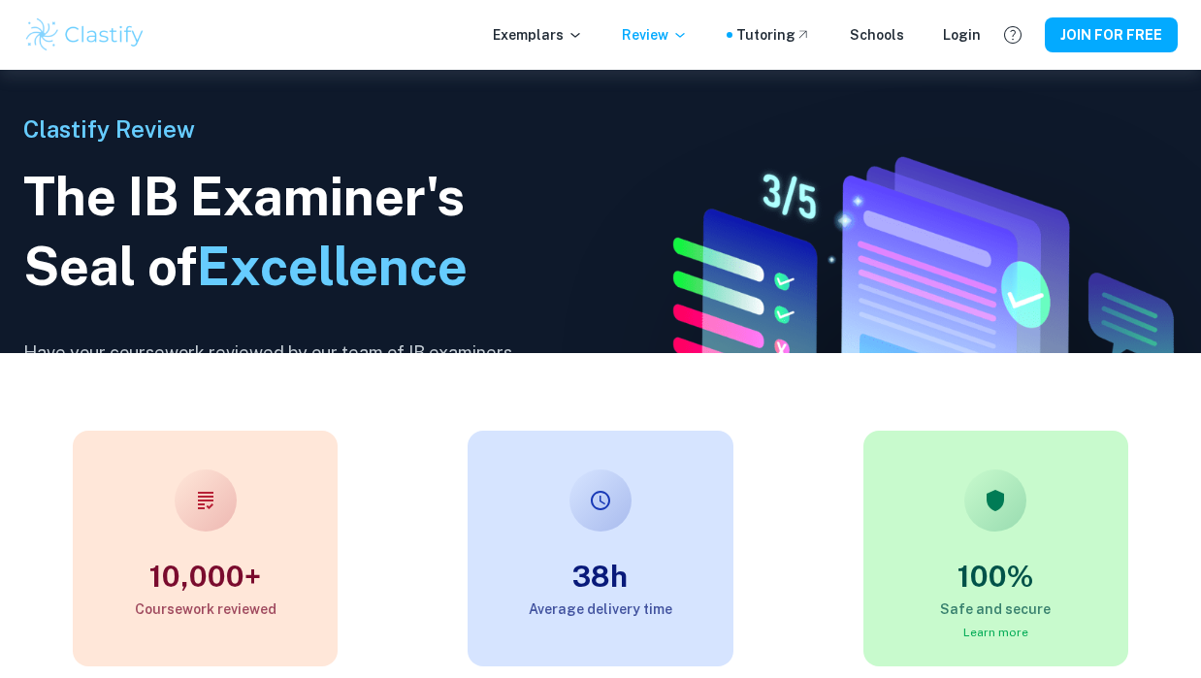
scroll to position [62, 0]
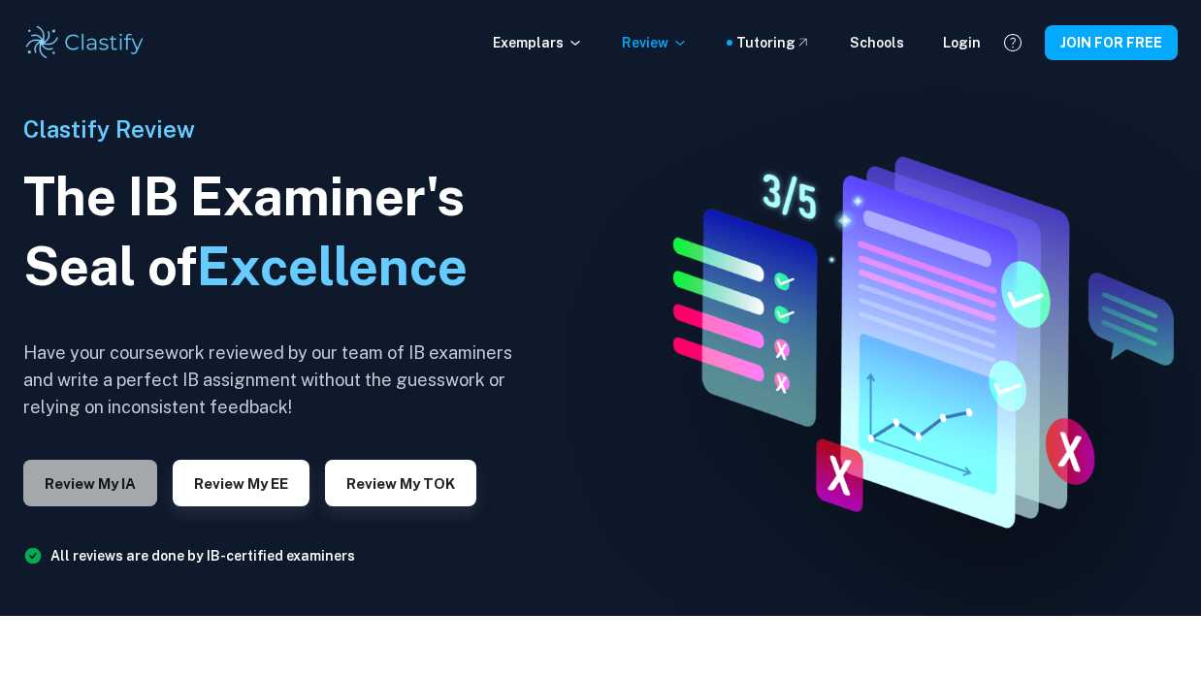
click at [70, 499] on button "Review my IA" at bounding box center [90, 483] width 134 height 47
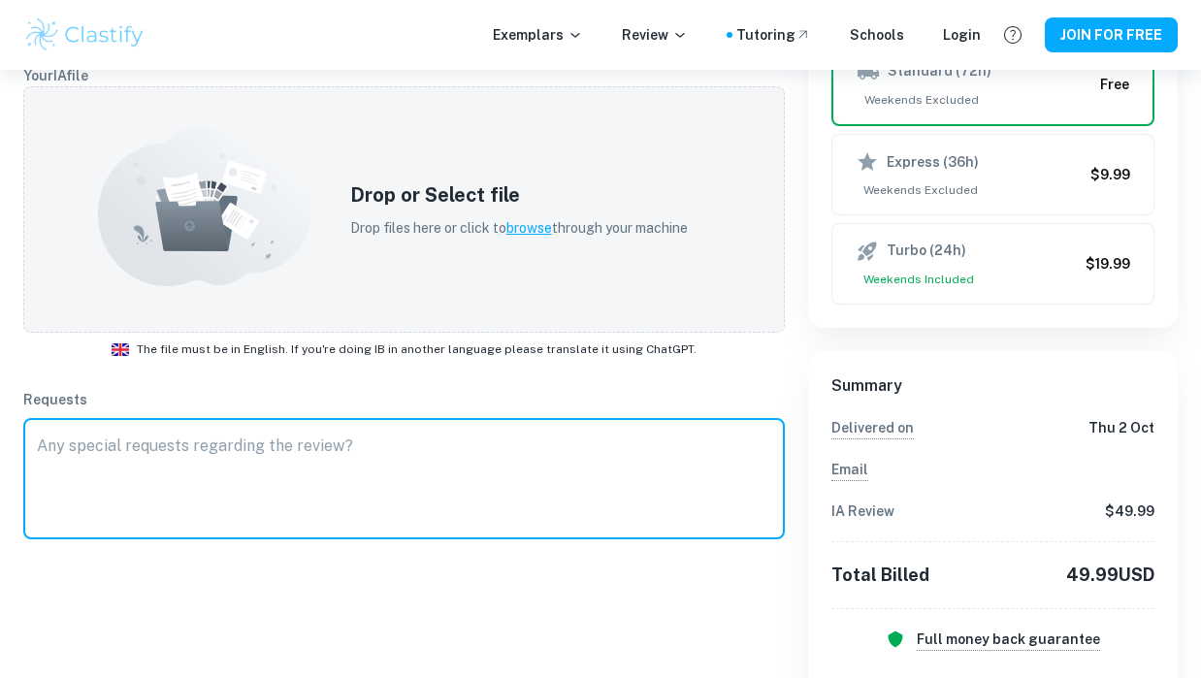
click at [96, 454] on textarea at bounding box center [404, 479] width 734 height 89
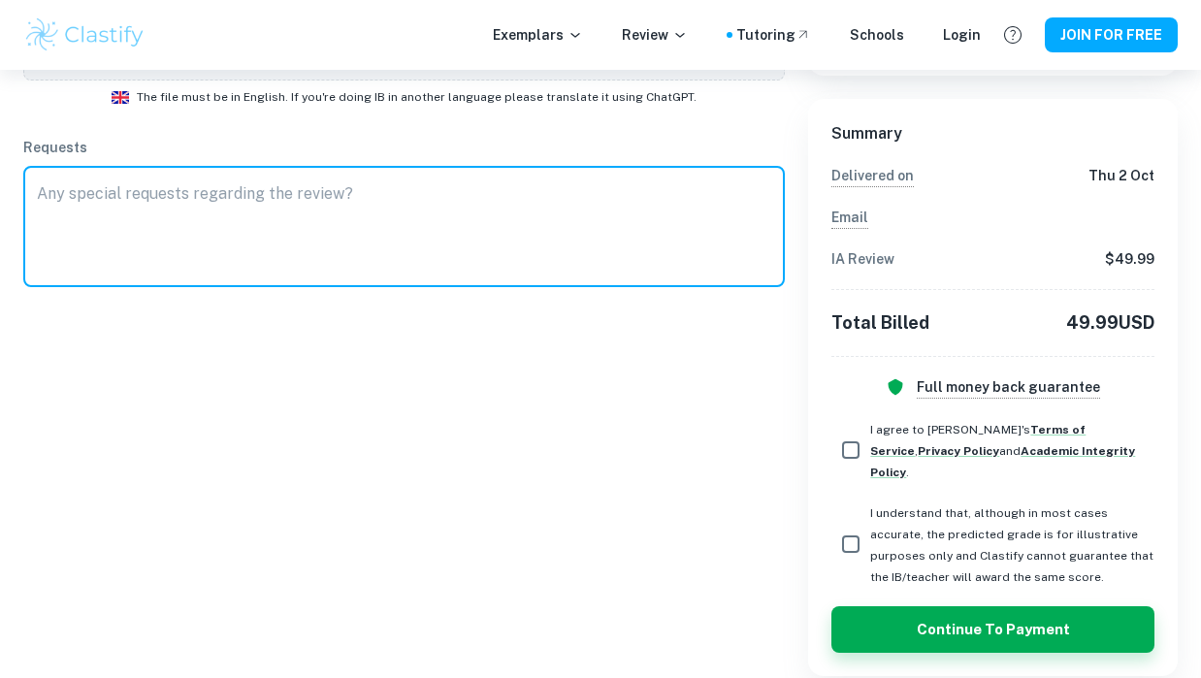
scroll to position [151, 0]
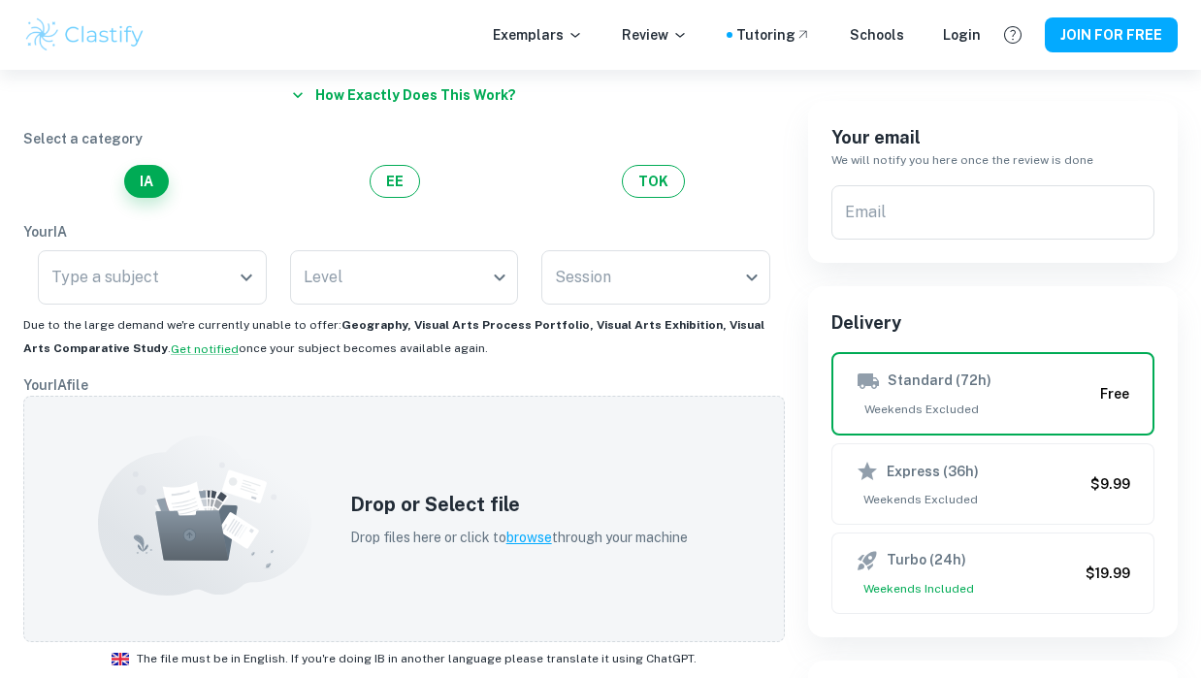
click at [57, 33] on img at bounding box center [84, 35] width 123 height 39
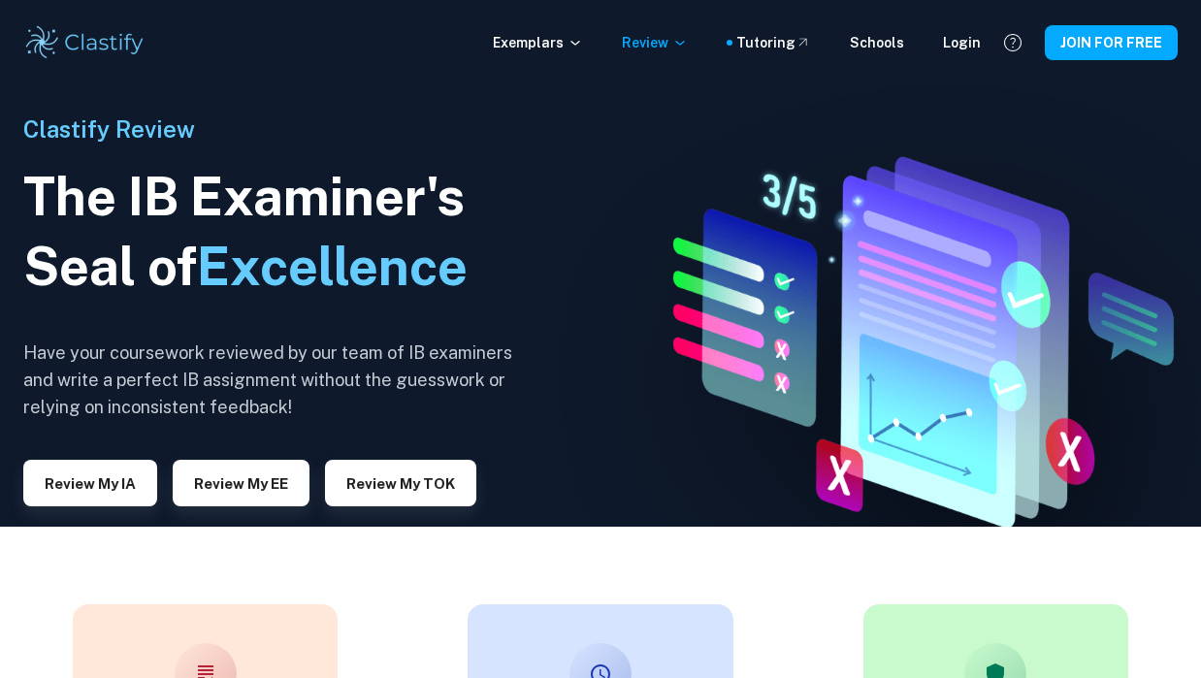
scroll to position [62, 0]
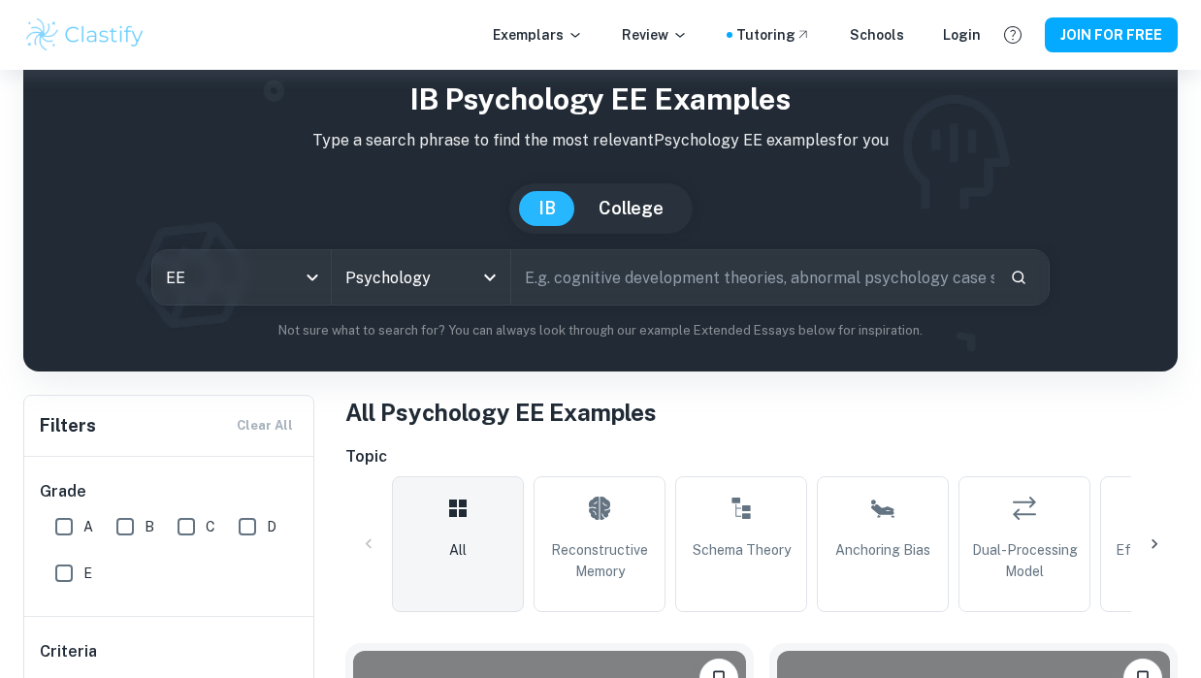
scroll to position [1563, 0]
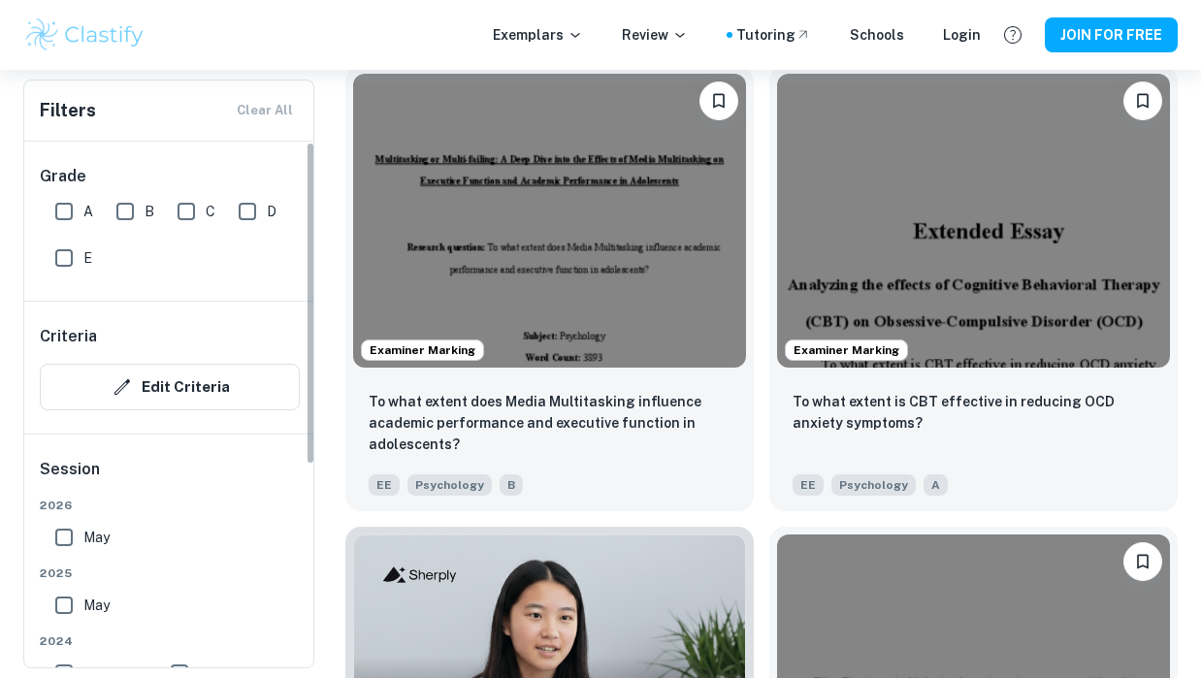
click at [73, 206] on input "A" at bounding box center [64, 211] width 39 height 39
checkbox input "true"
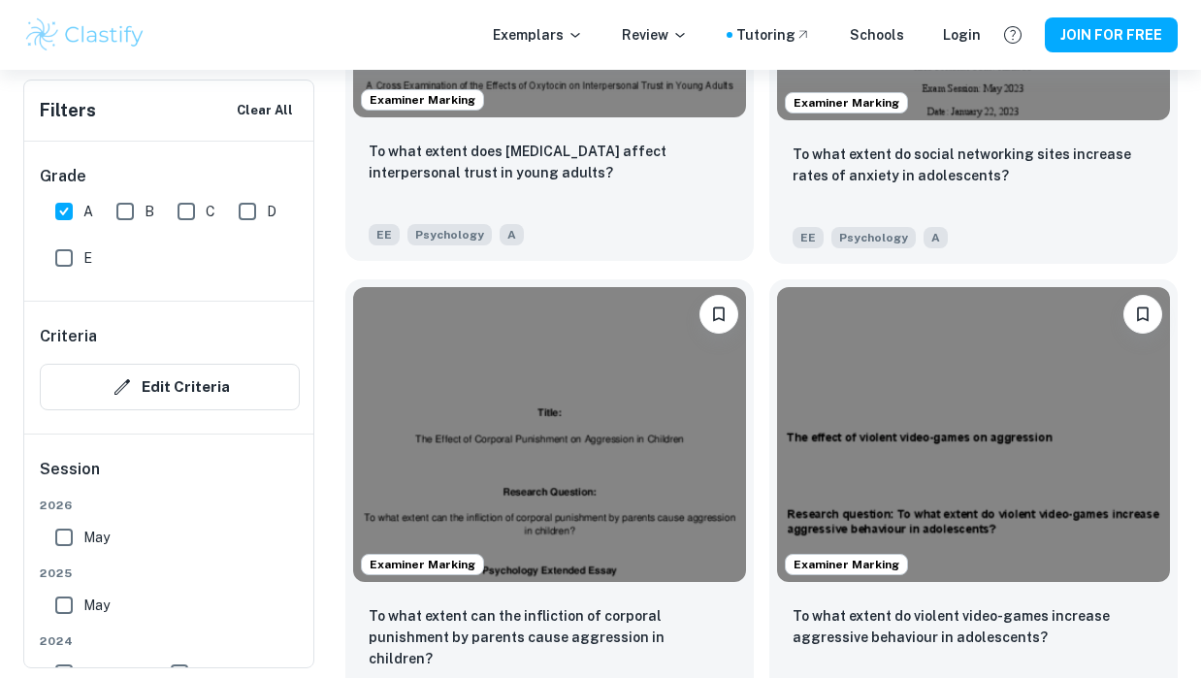
scroll to position [3051, 0]
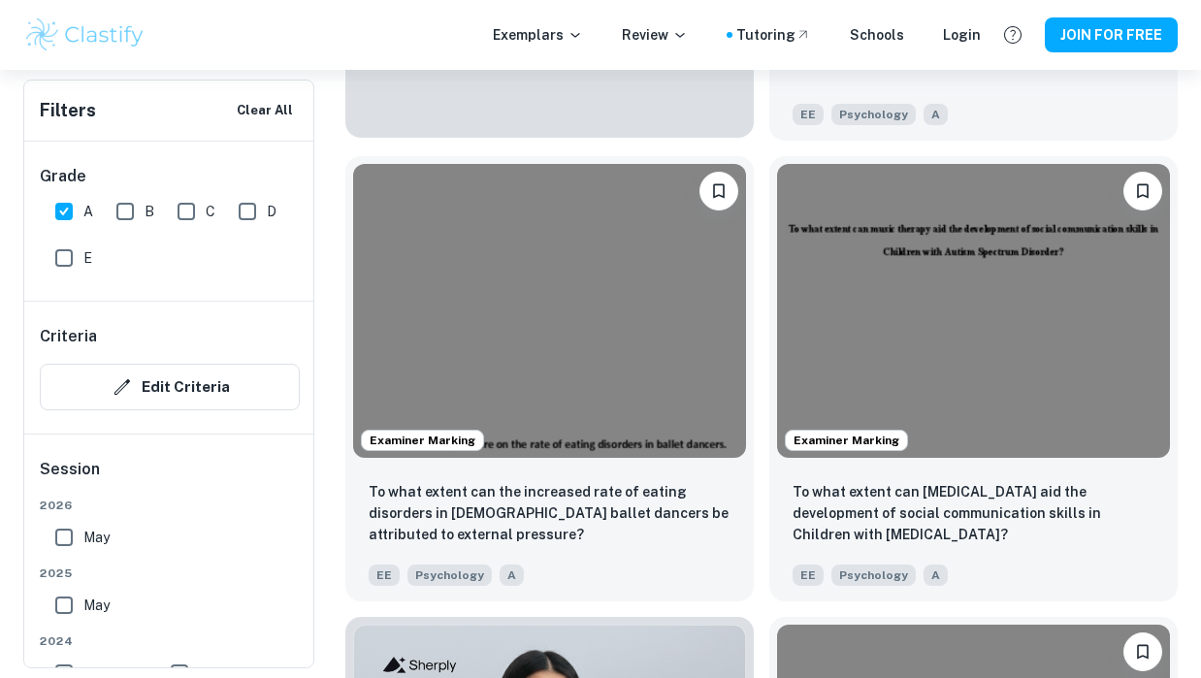
scroll to position [1791, 0]
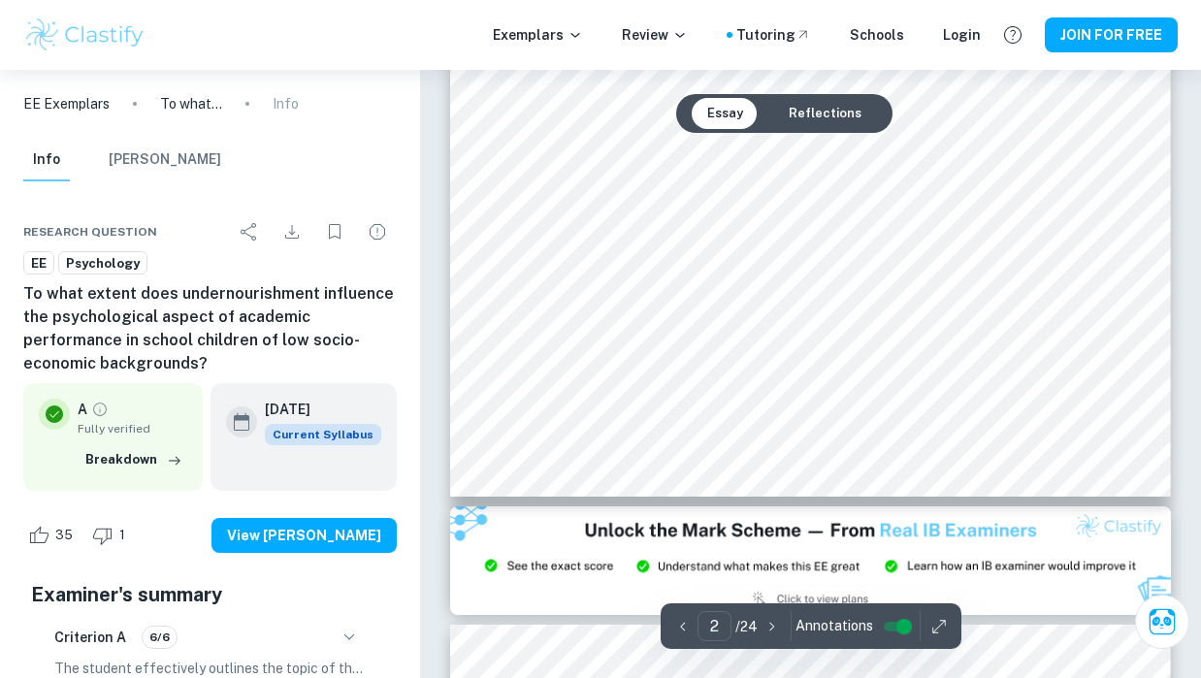
scroll to position [2338, 0]
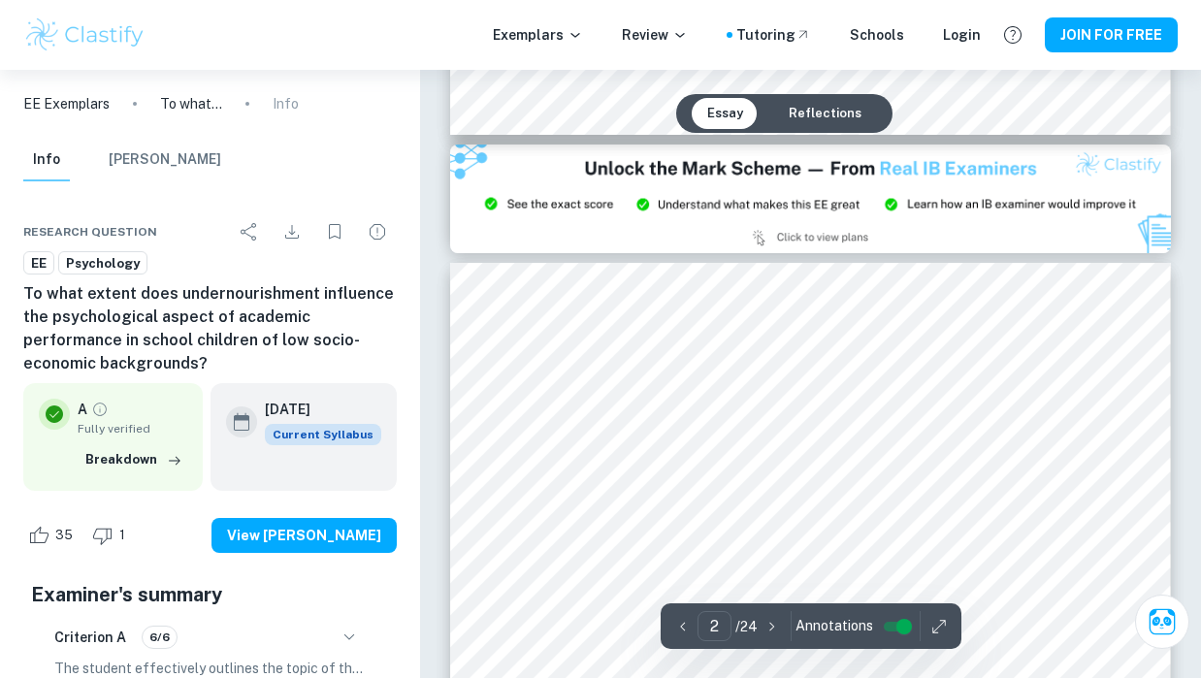
type input "3"
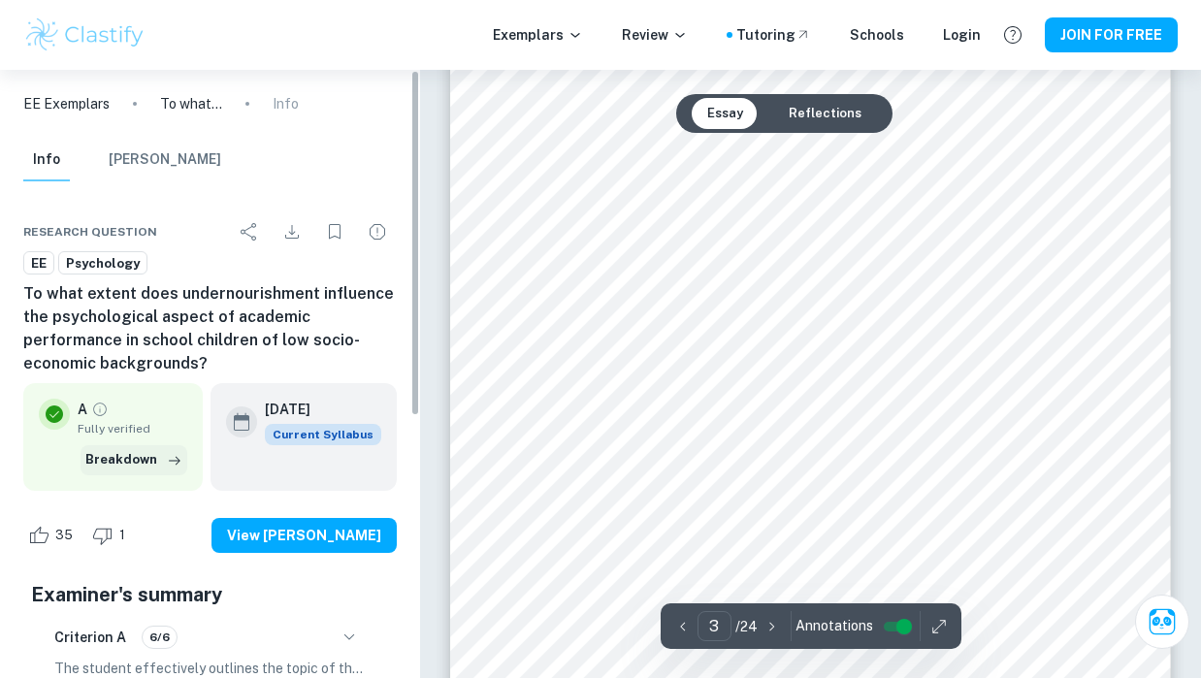
click at [102, 460] on button "Breakdown" at bounding box center [134, 459] width 107 height 29
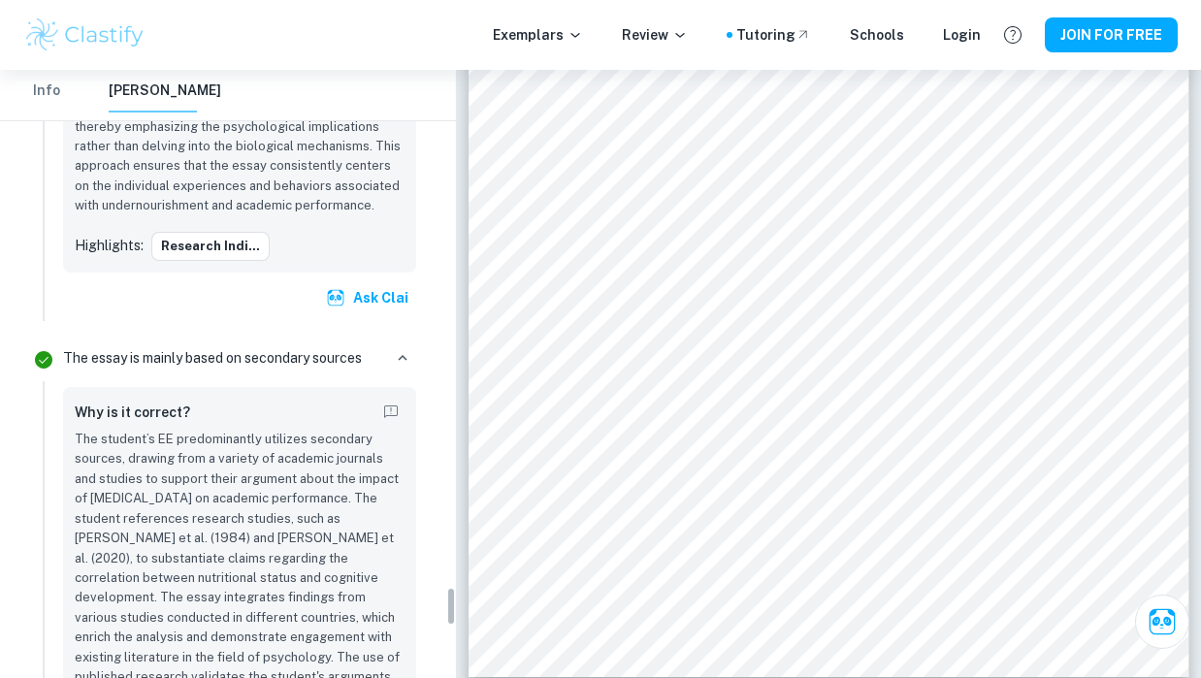
scroll to position [8766, 0]
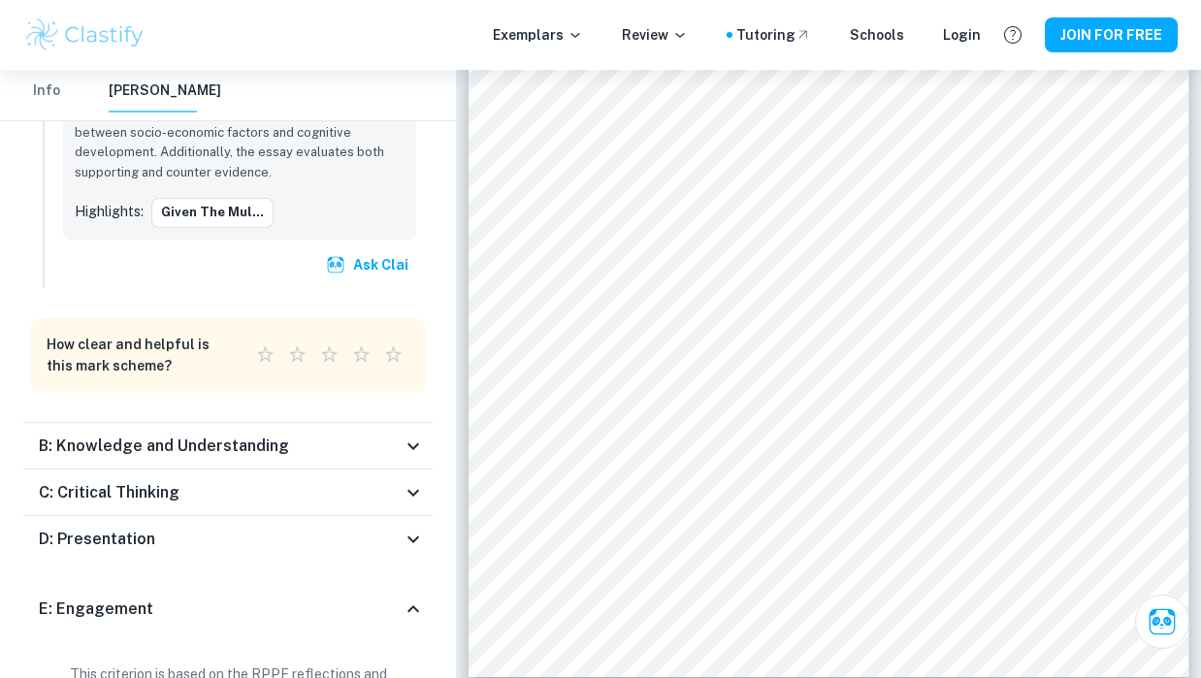
click at [100, 597] on h6 "E: Engagement" at bounding box center [96, 608] width 114 height 23
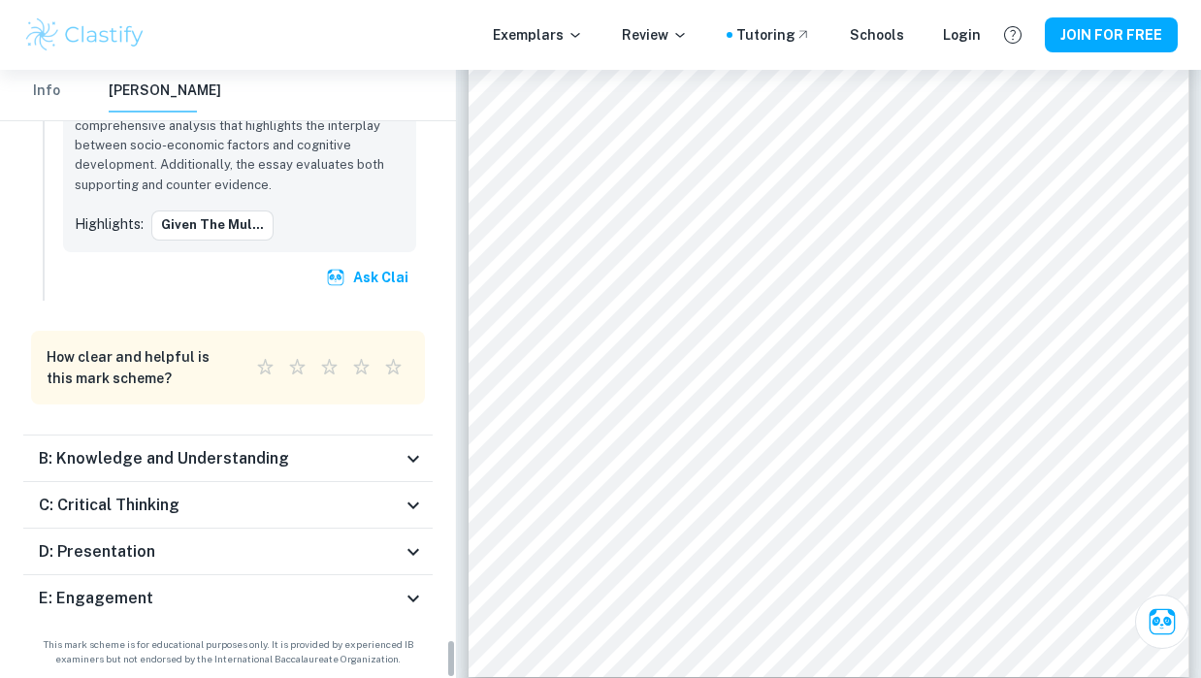
scroll to position [8766, 0]
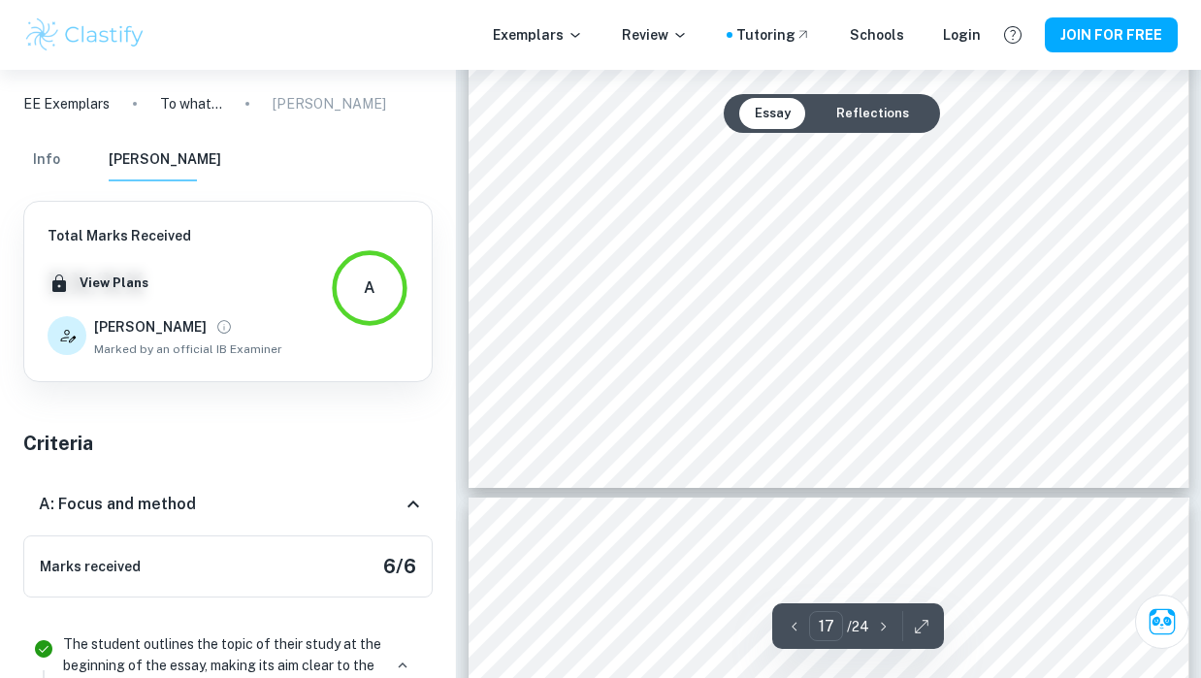
scroll to position [17447, 0]
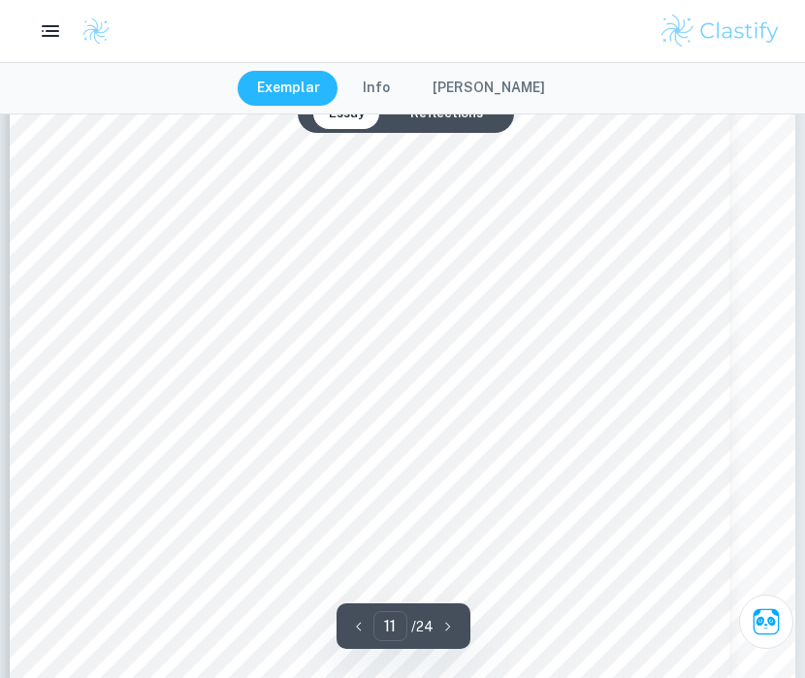
type input "12"
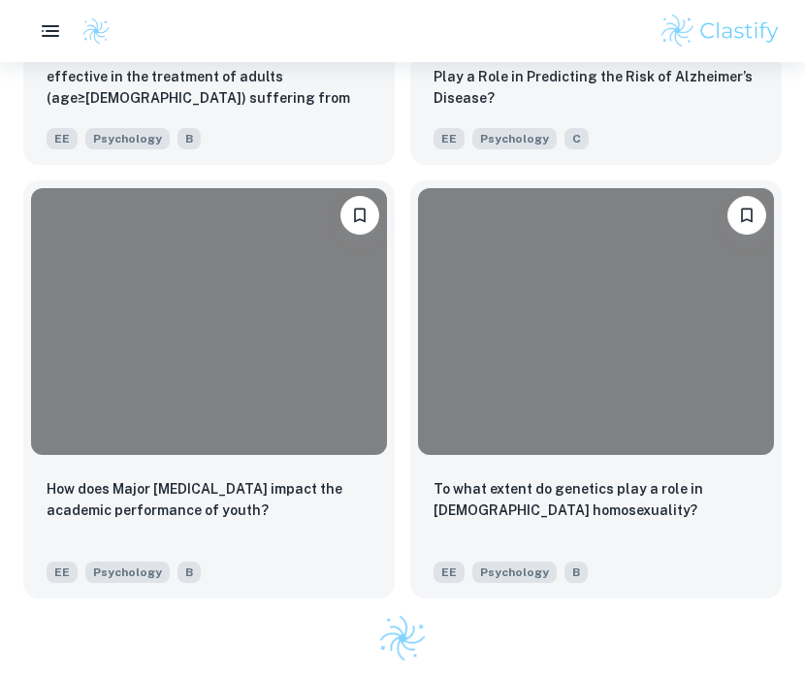
scroll to position [556, 0]
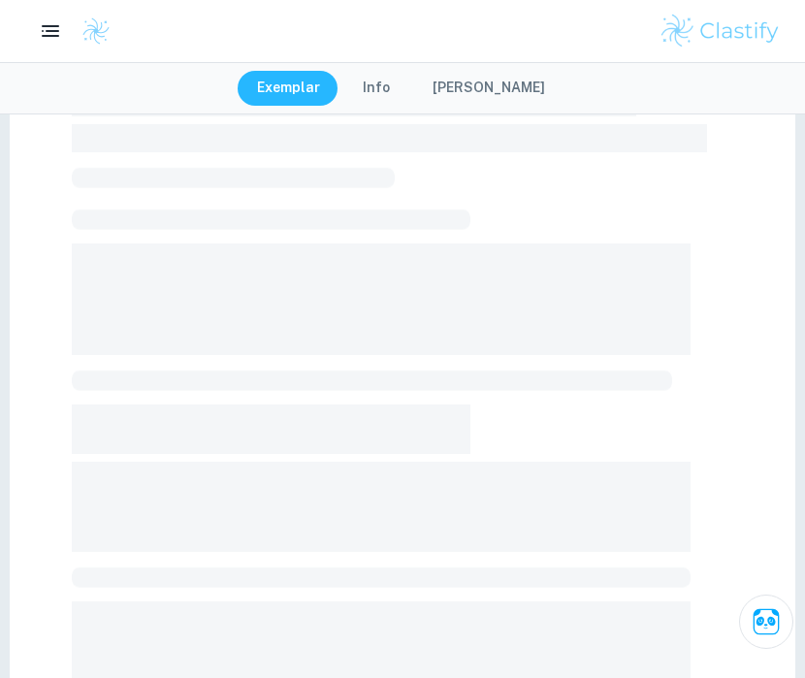
scroll to position [567, 0]
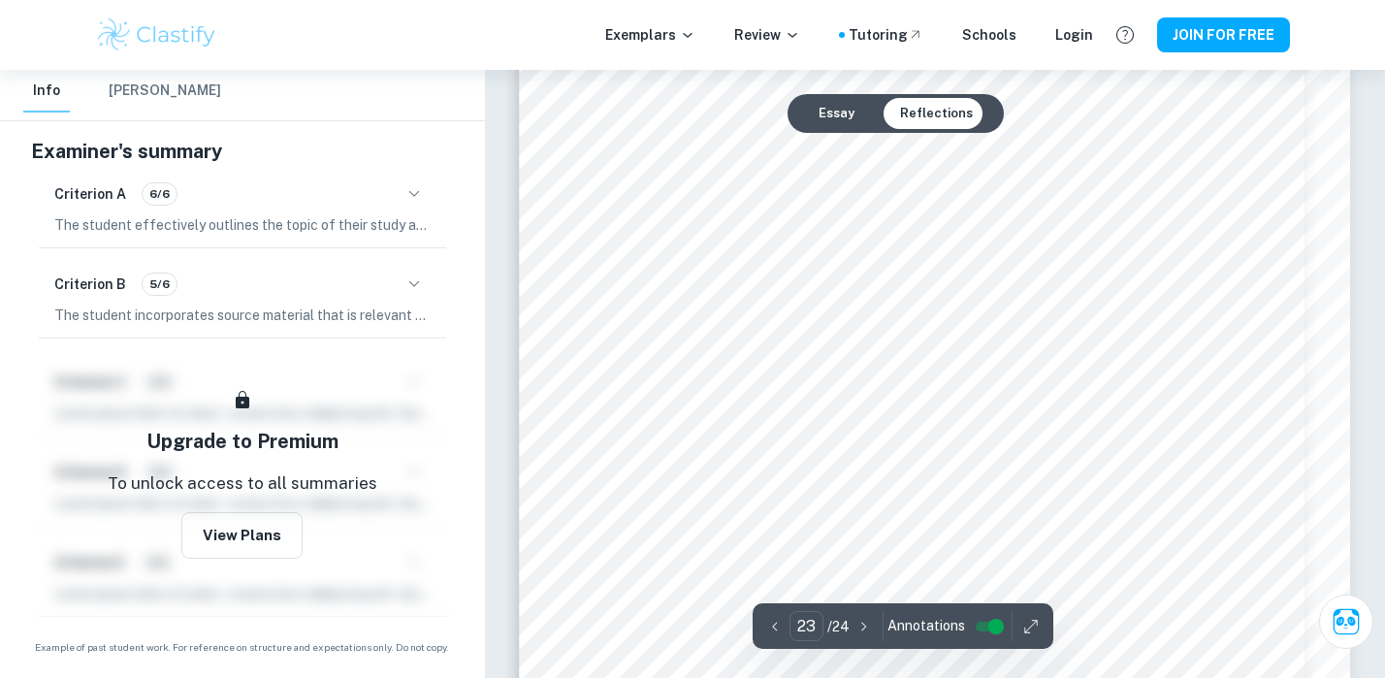
scroll to position [26513, 0]
click at [833, 122] on button "Essay" at bounding box center [836, 113] width 67 height 31
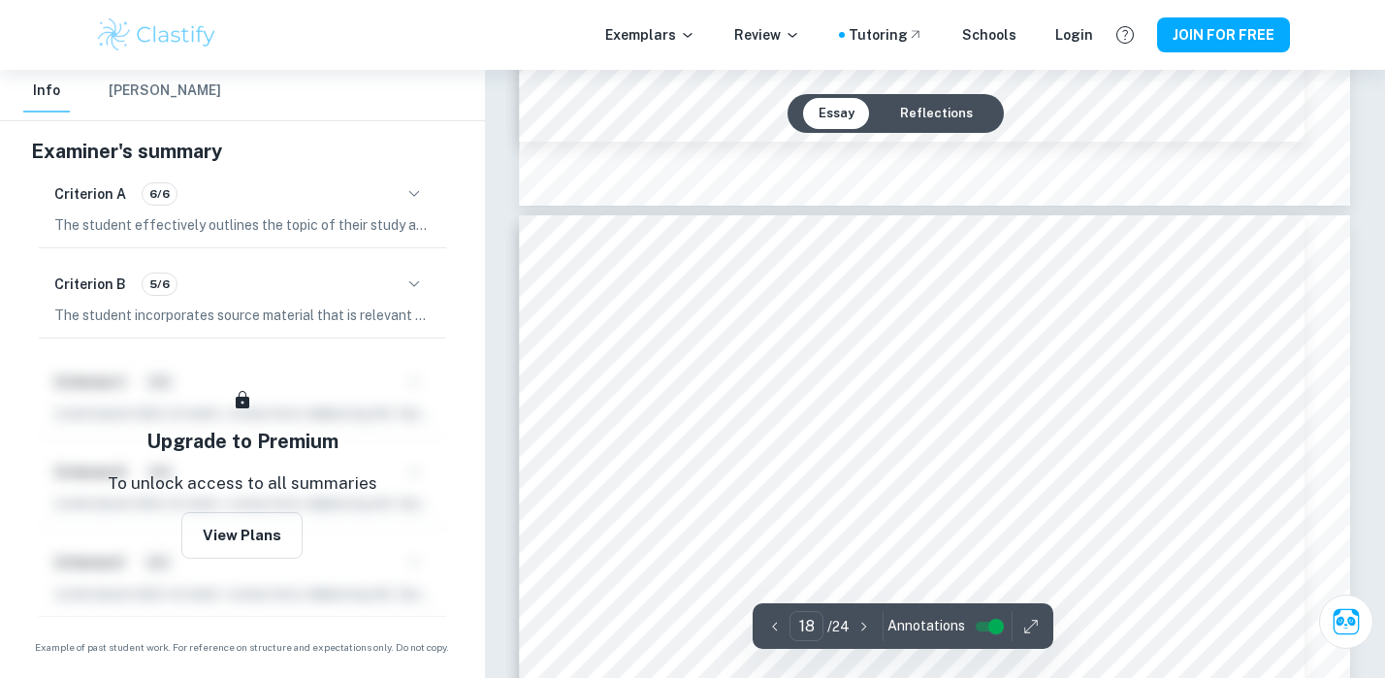
type input "17"
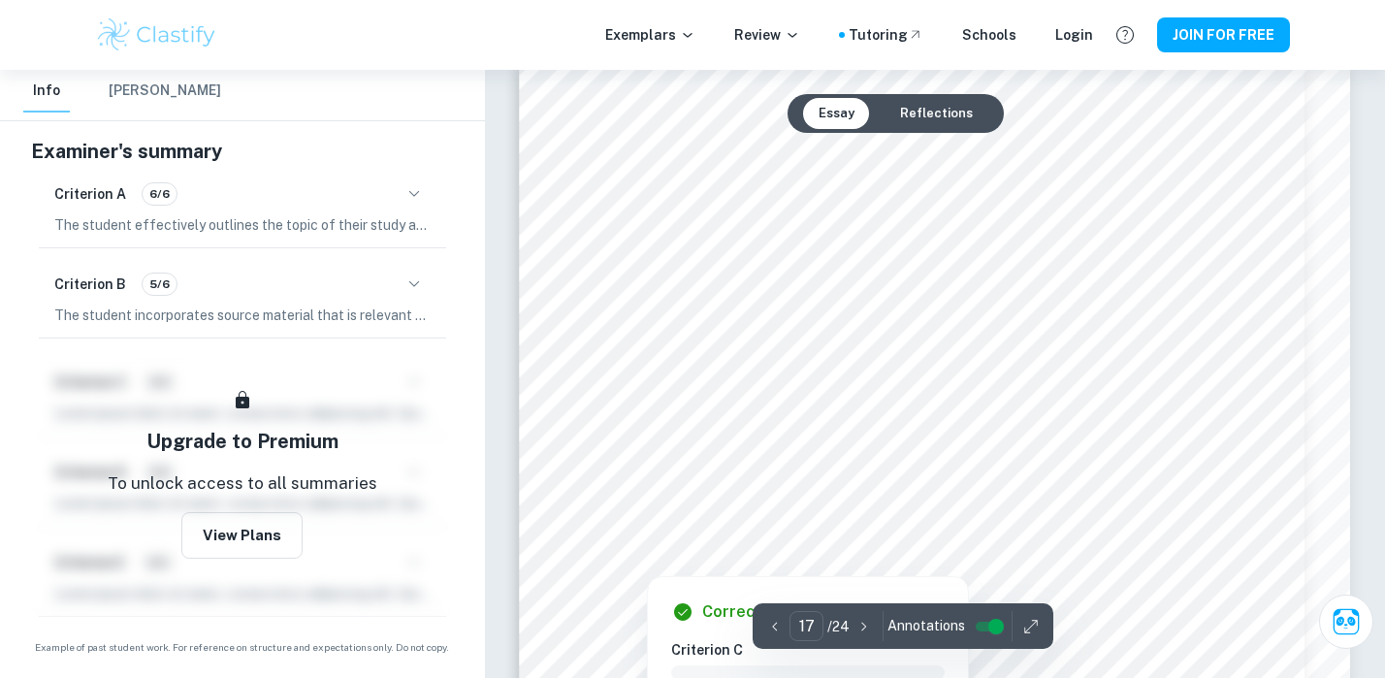
click at [819, 319] on div at bounding box center [911, 344] width 594 height 57
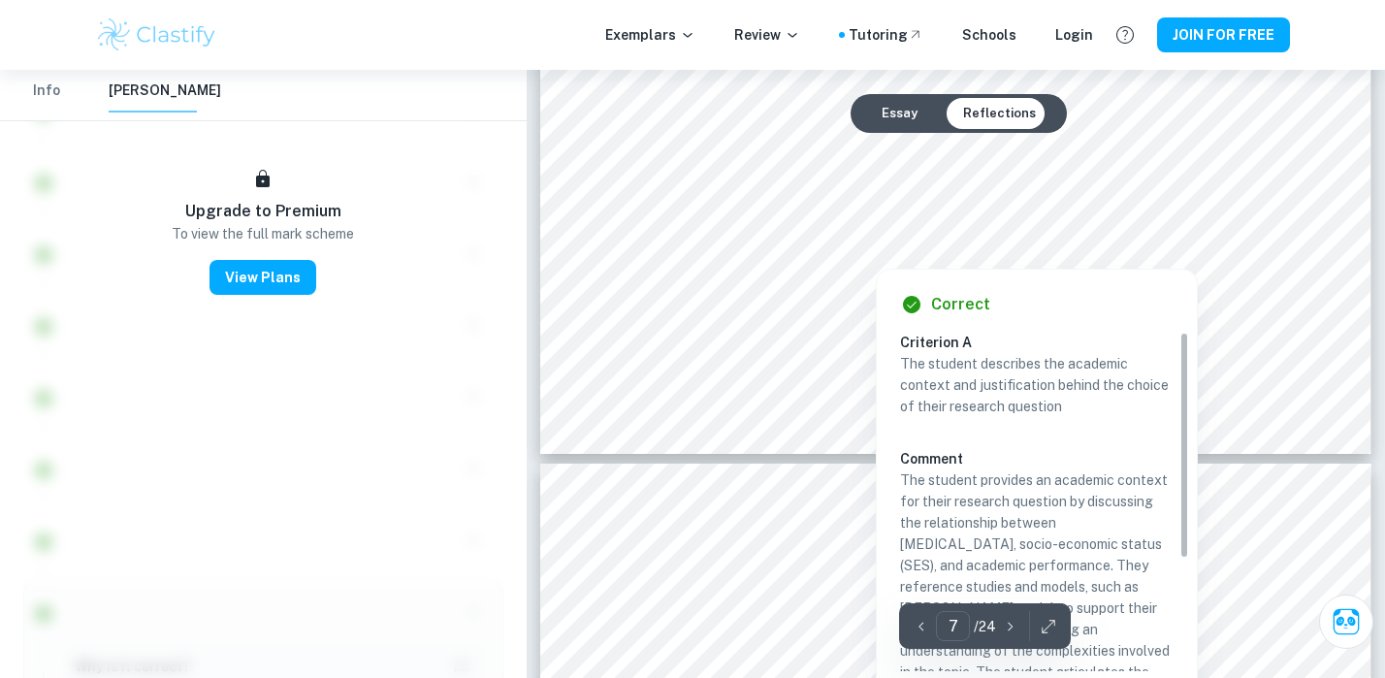
scroll to position [14450, 0]
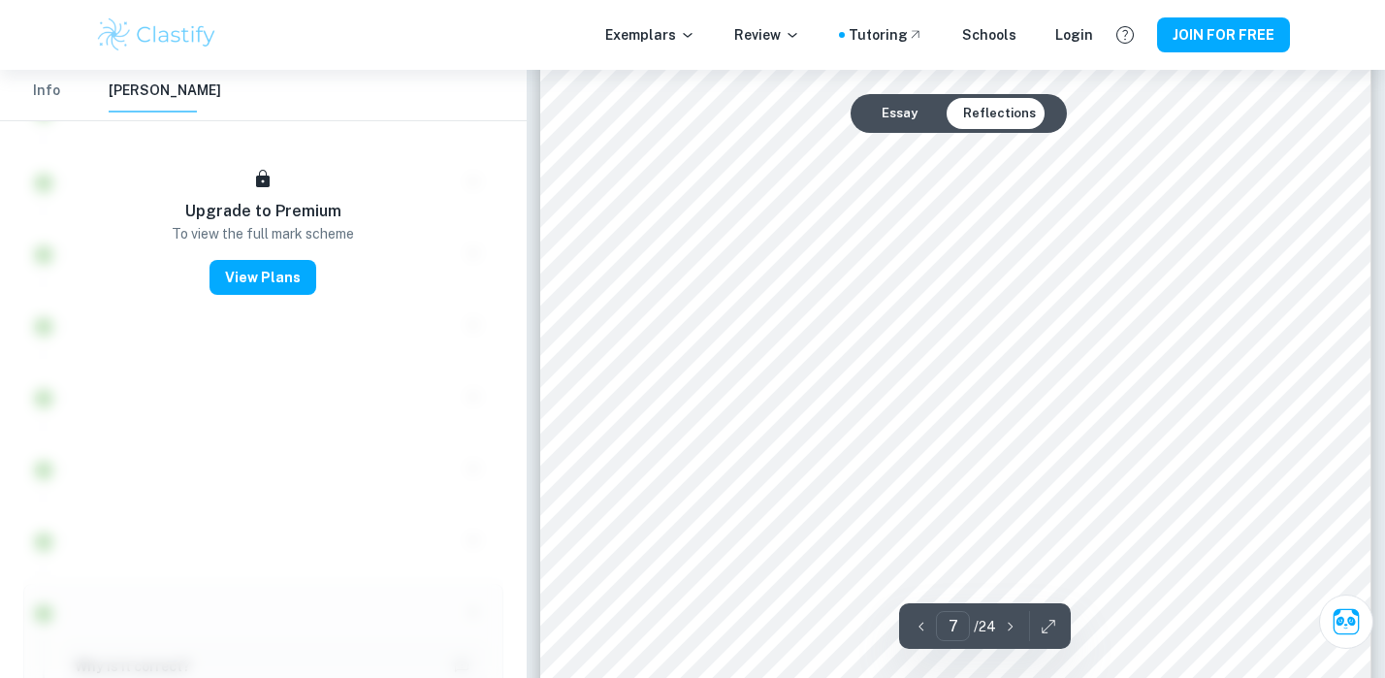
type input "13"
